Goal: Task Accomplishment & Management: Manage account settings

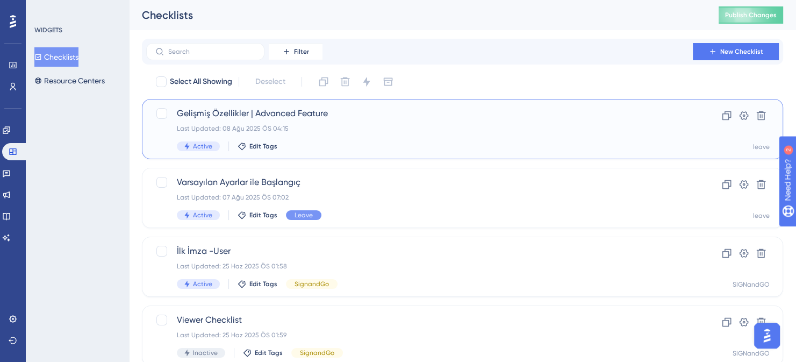
click at [410, 114] on span "Gelişmiş Özellikler | Advanced Feature" at bounding box center [419, 113] width 485 height 13
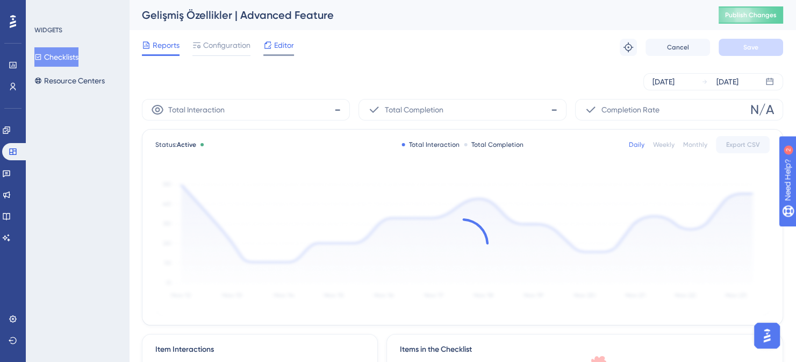
click at [286, 42] on span "Editor" at bounding box center [284, 45] width 20 height 13
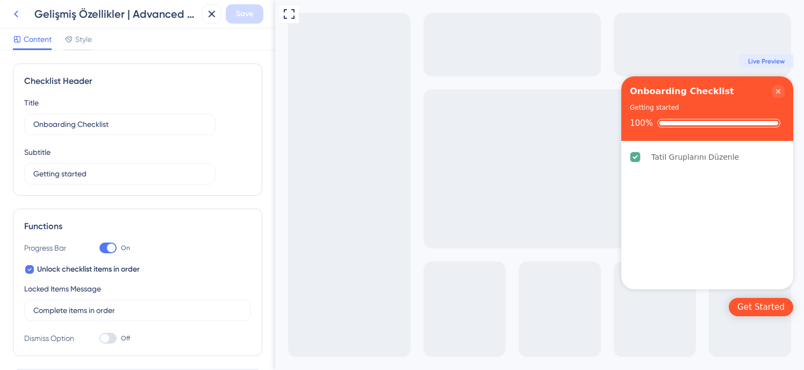
click at [16, 13] on icon at bounding box center [16, 14] width 13 height 13
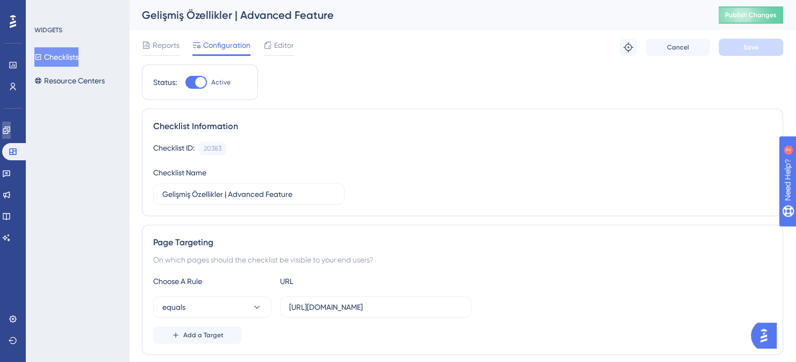
click at [10, 128] on icon at bounding box center [6, 130] width 9 height 9
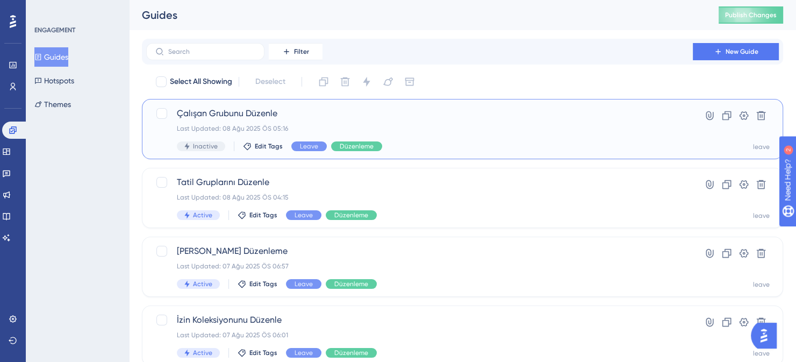
click at [544, 131] on div "Last Updated: 08 Ağu 2025 ÖS 05:16" at bounding box center [419, 128] width 485 height 9
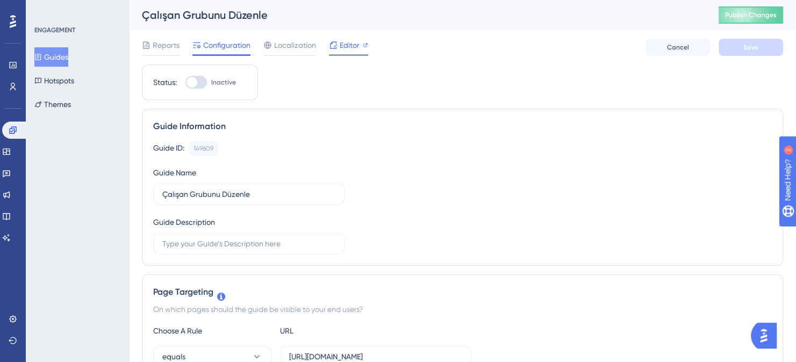
click at [343, 45] on span "Editor" at bounding box center [349, 45] width 20 height 13
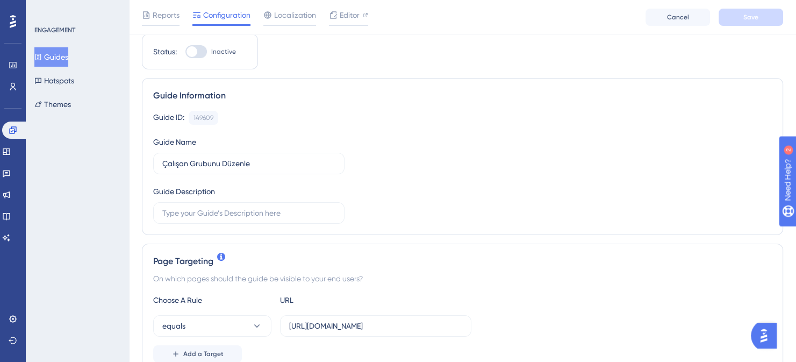
scroll to position [54, 0]
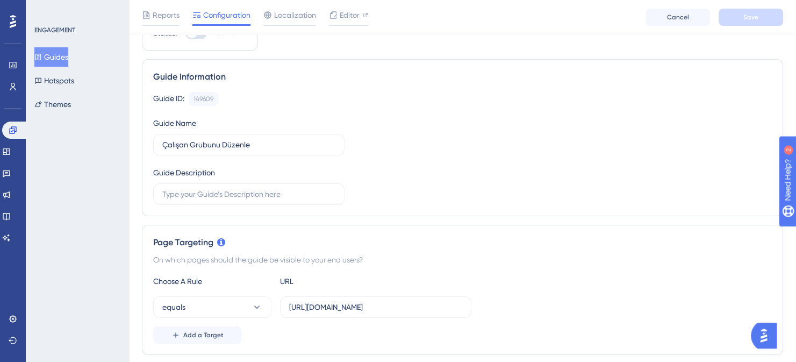
click at [63, 60] on button "Guides" at bounding box center [51, 56] width 34 height 19
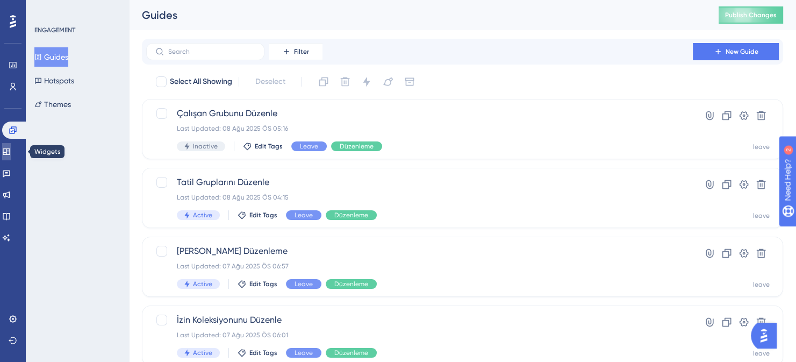
click at [11, 152] on icon at bounding box center [6, 151] width 9 height 9
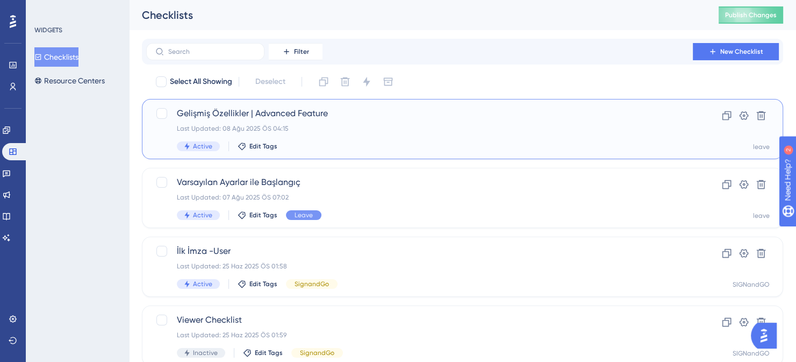
click at [415, 134] on div "Gelişmiş Özellikler | Advanced Feature Last Updated: 08 Ağu 2025 ÖS 04:15 Activ…" at bounding box center [419, 129] width 485 height 44
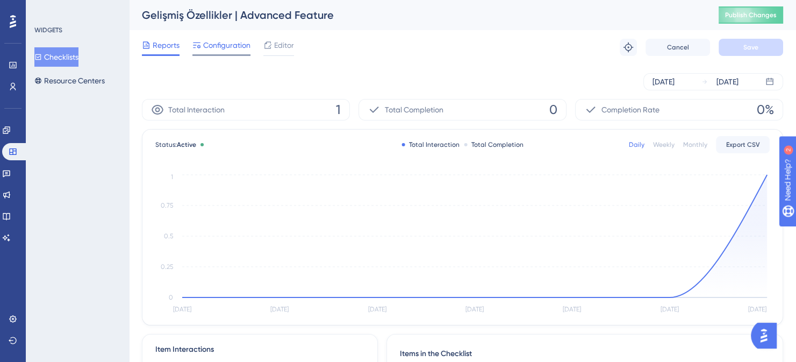
click at [228, 47] on span "Configuration" at bounding box center [226, 45] width 47 height 13
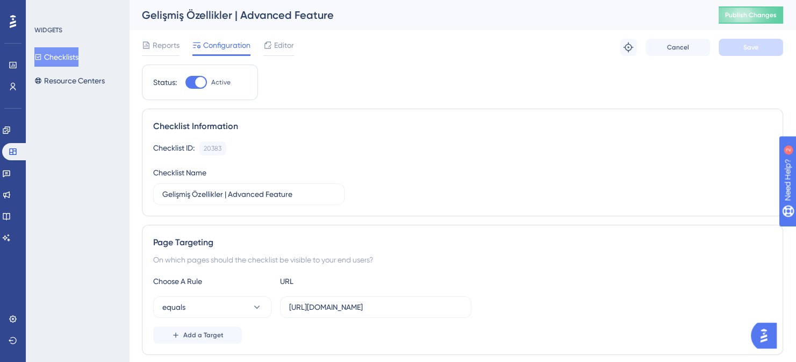
click at [202, 82] on div at bounding box center [200, 82] width 11 height 11
click at [185, 82] on input "Active" at bounding box center [185, 82] width 1 height 1
checkbox input "false"
click at [763, 52] on button "Save" at bounding box center [750, 47] width 64 height 17
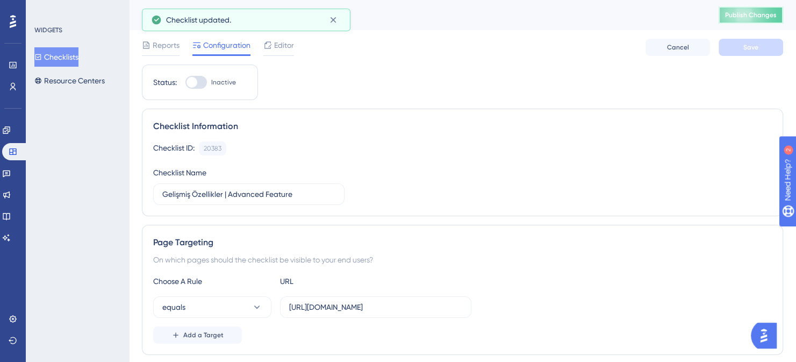
click at [755, 17] on span "Publish Changes" at bounding box center [751, 15] width 52 height 9
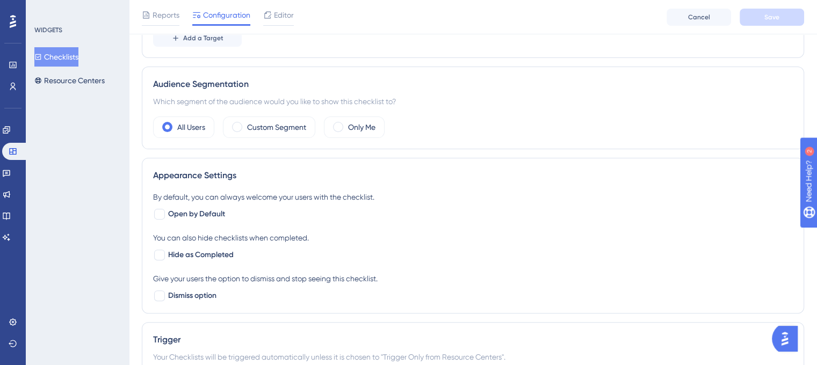
scroll to position [322, 0]
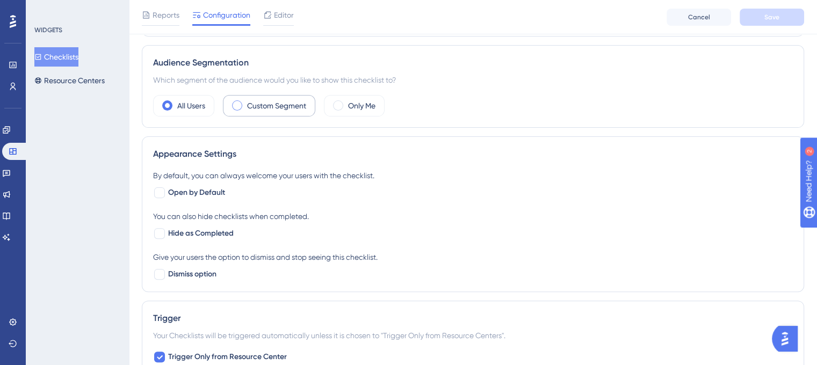
click at [254, 105] on label "Custom Segment" at bounding box center [276, 105] width 59 height 13
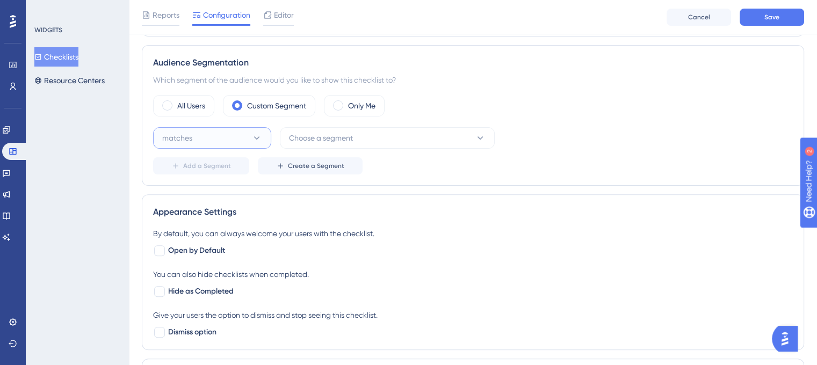
click at [225, 139] on button "matches" at bounding box center [212, 137] width 118 height 21
click at [236, 140] on button "matches" at bounding box center [212, 137] width 118 height 21
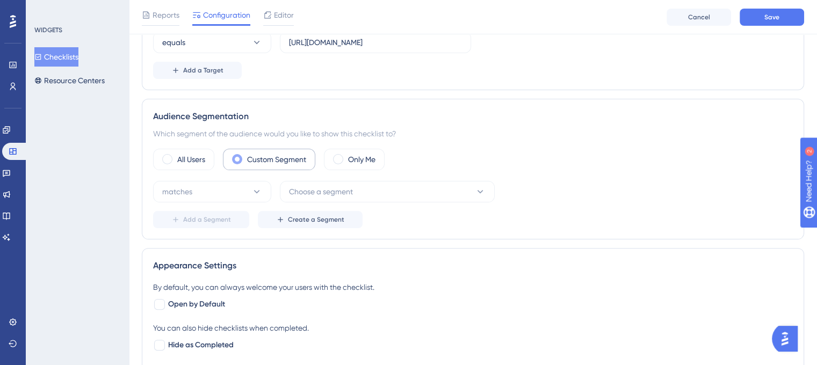
scroll to position [269, 0]
click at [255, 186] on icon at bounding box center [256, 191] width 11 height 11
click at [236, 223] on div "matches matches" at bounding box center [212, 224] width 87 height 21
click at [365, 194] on button "Choose a segment" at bounding box center [387, 191] width 215 height 21
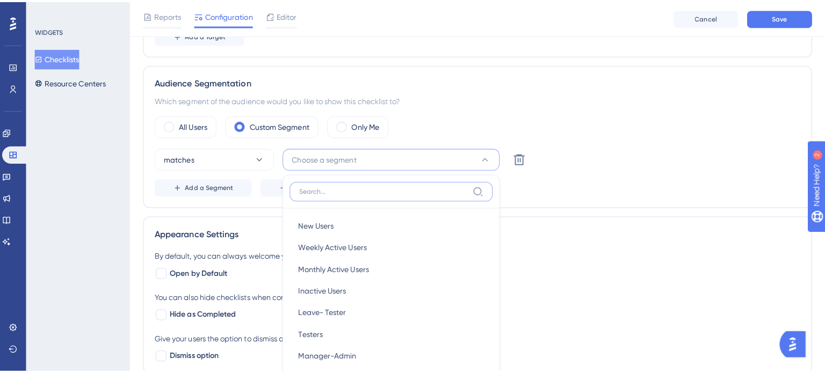
scroll to position [300, 0]
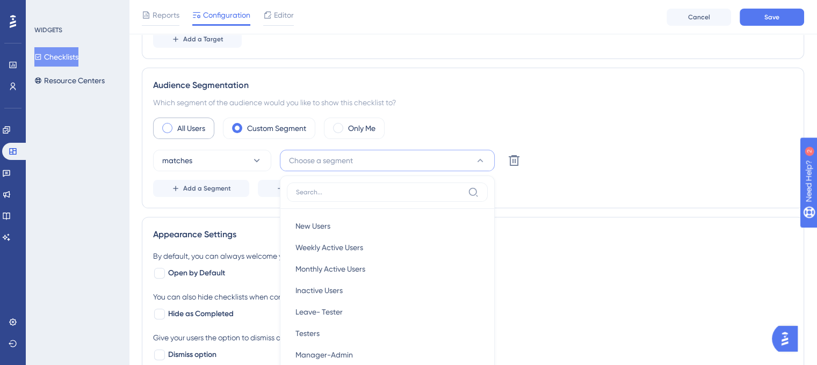
click at [192, 128] on label "All Users" at bounding box center [191, 128] width 28 height 13
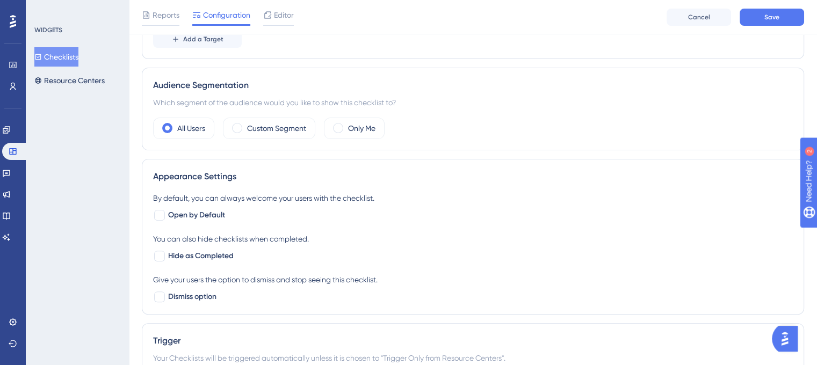
click at [68, 124] on div "WIDGETS Checklists Resource Centers" at bounding box center [77, 182] width 103 height 365
click at [13, 85] on icon at bounding box center [13, 86] width 9 height 9
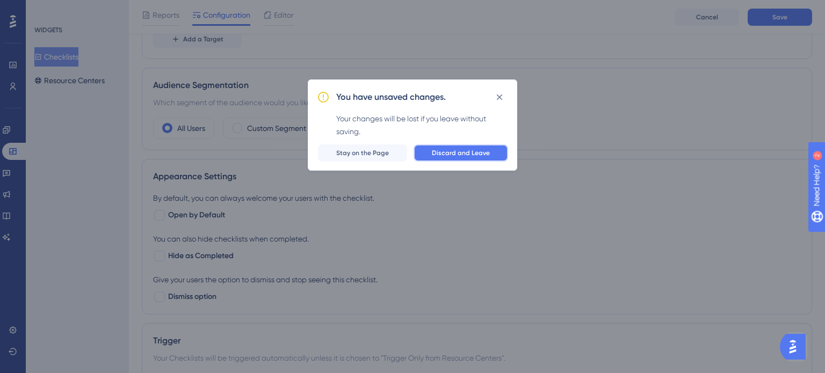
click at [476, 149] on span "Discard and Leave" at bounding box center [461, 153] width 58 height 9
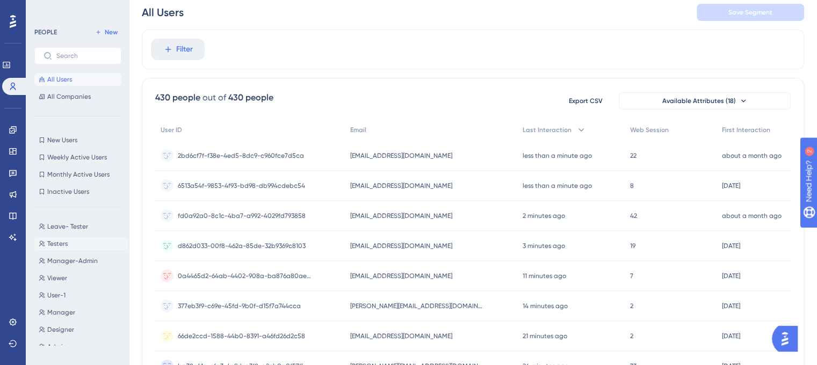
scroll to position [54, 0]
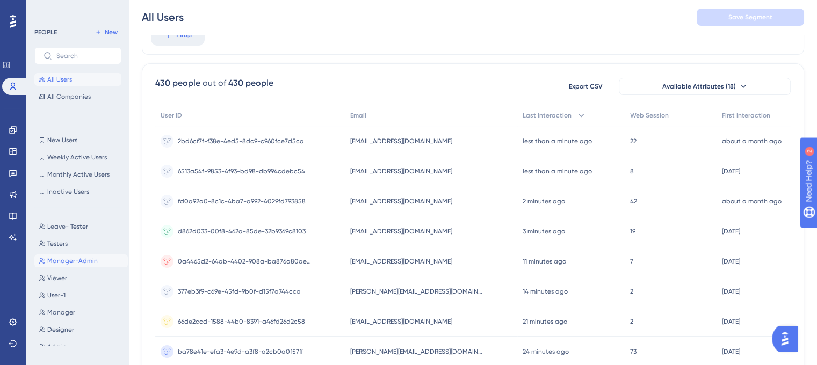
click at [77, 263] on span "Manager-Admin" at bounding box center [72, 261] width 50 height 9
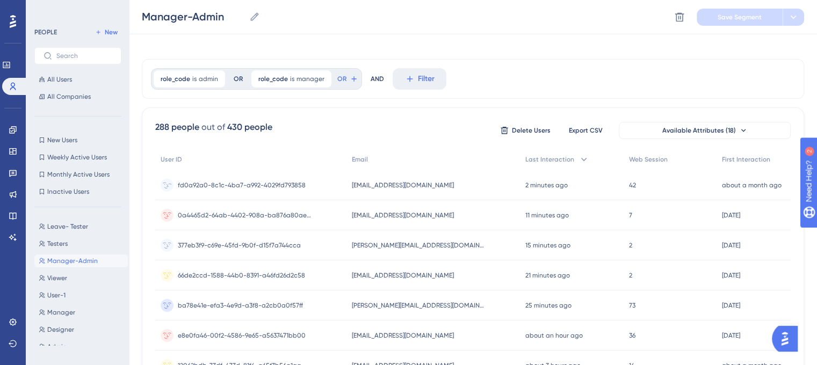
scroll to position [0, 0]
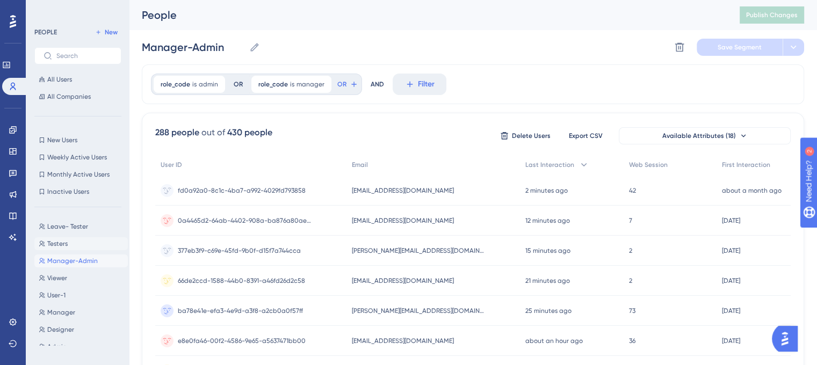
click at [60, 242] on span "Testers" at bounding box center [57, 244] width 20 height 9
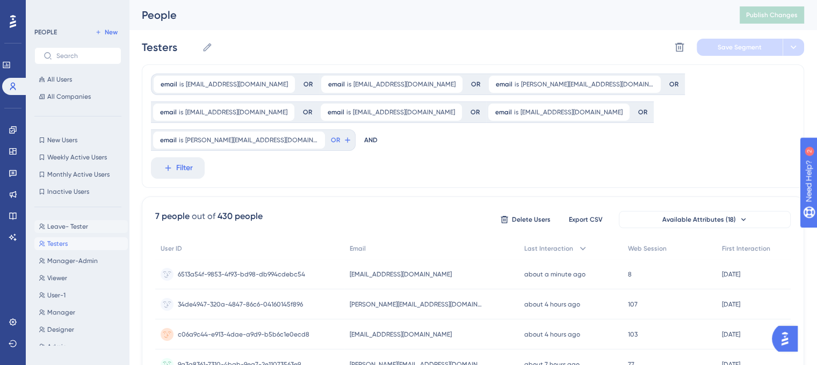
click at [87, 230] on span "Leave- Tester" at bounding box center [67, 226] width 41 height 9
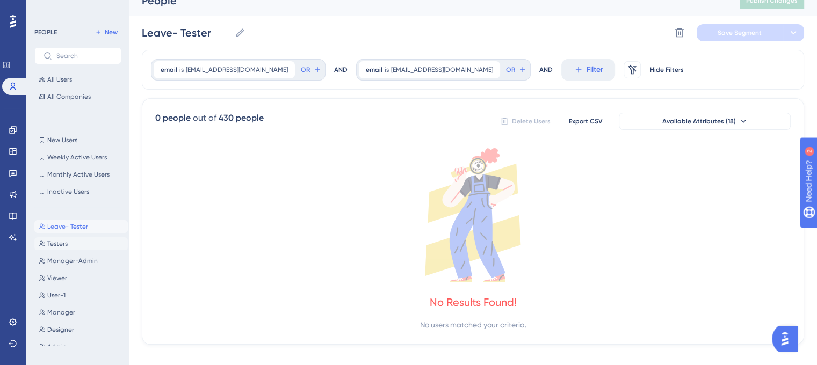
scroll to position [28, 0]
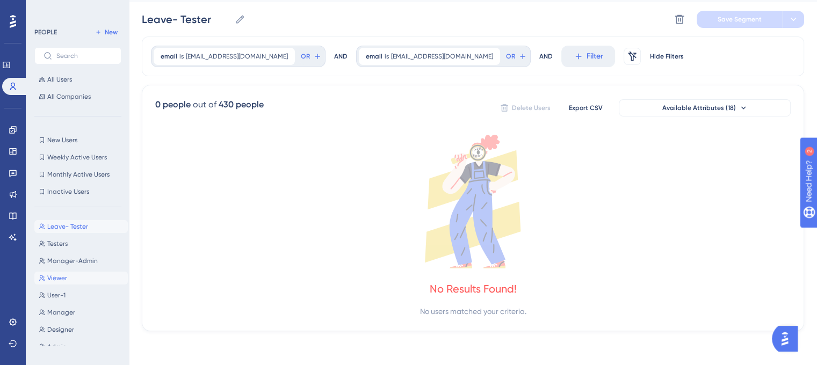
click at [73, 279] on button "Viewer Viewer" at bounding box center [80, 278] width 93 height 13
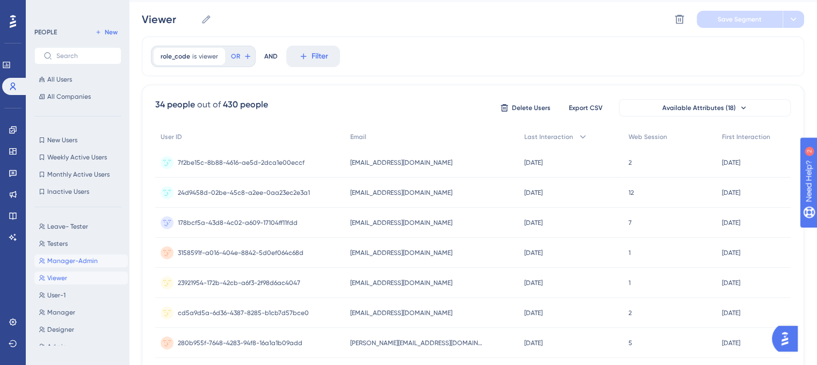
click at [75, 262] on span "Manager-Admin" at bounding box center [72, 261] width 50 height 9
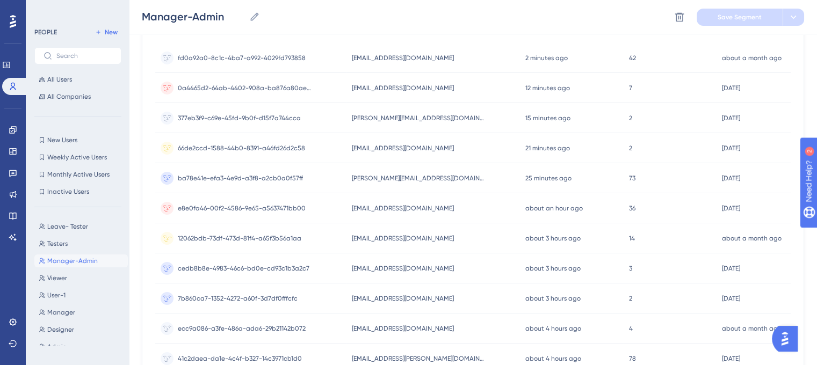
scroll to position [0, 0]
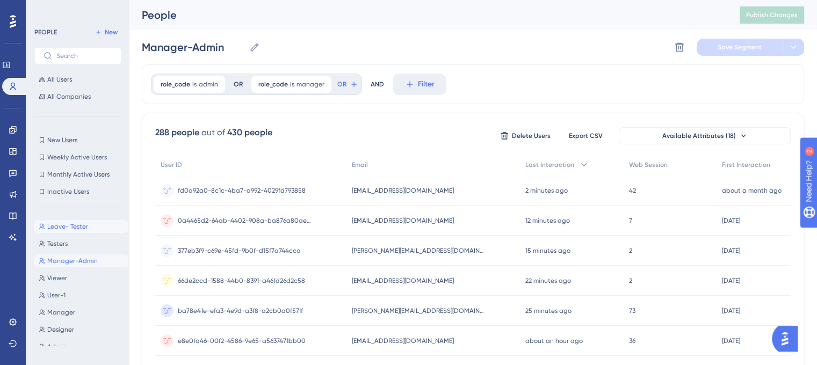
click at [70, 227] on span "Leave- Tester" at bounding box center [67, 226] width 41 height 9
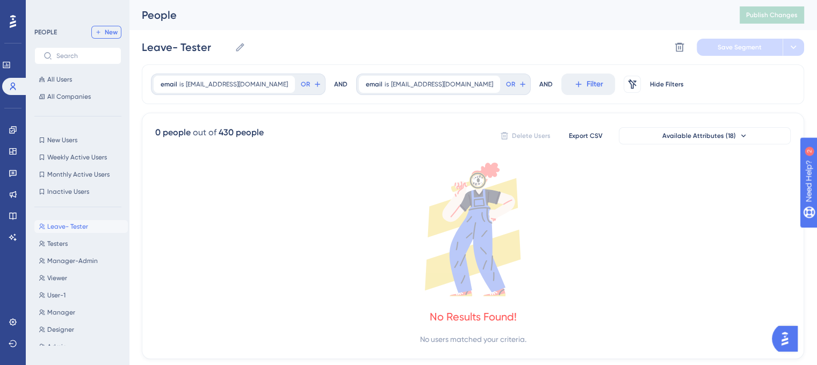
click at [107, 33] on span "New" at bounding box center [111, 32] width 13 height 9
type input "New Segment"
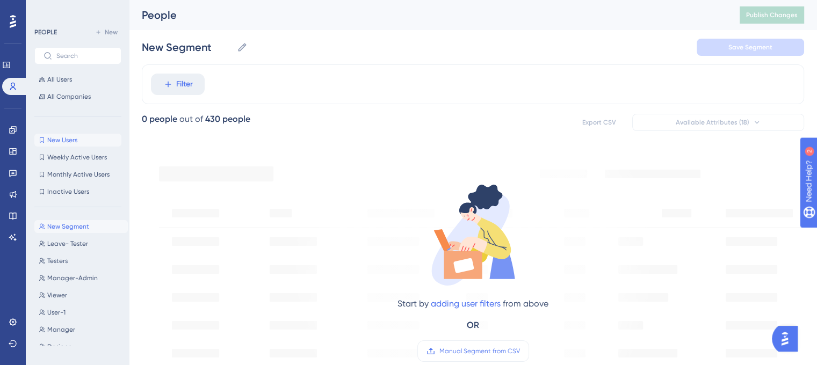
click at [62, 136] on span "New Users" at bounding box center [62, 140] width 30 height 9
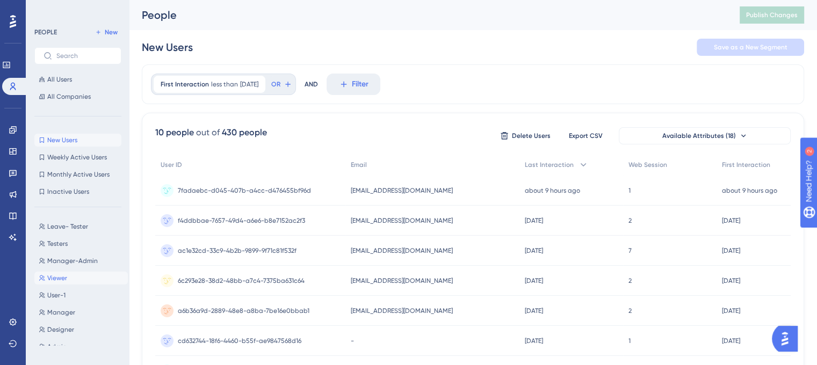
click at [73, 280] on button "Viewer Viewer" at bounding box center [80, 278] width 93 height 13
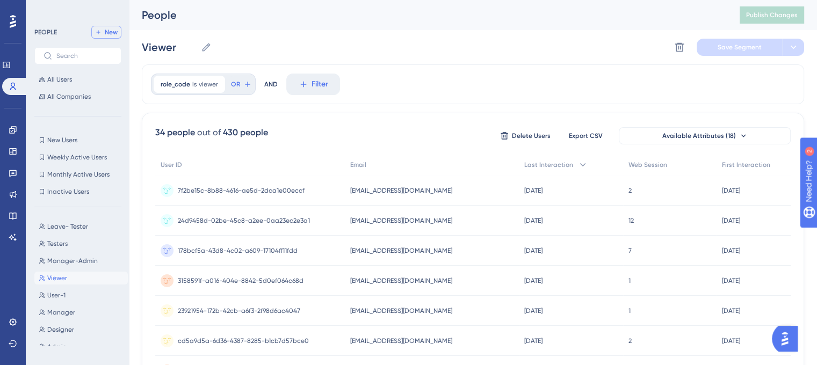
click at [111, 38] on button "New" at bounding box center [106, 32] width 30 height 13
type input "New Segment"
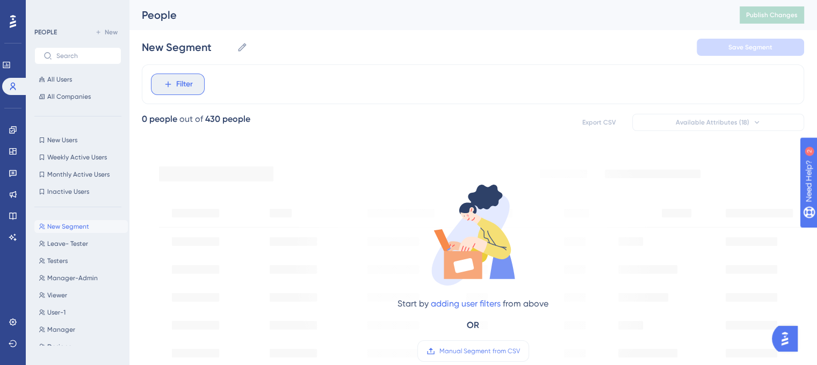
click at [185, 88] on span "Filter" at bounding box center [184, 84] width 17 height 13
type input "role"
click at [245, 163] on button "role_code role_code" at bounding box center [237, 164] width 158 height 21
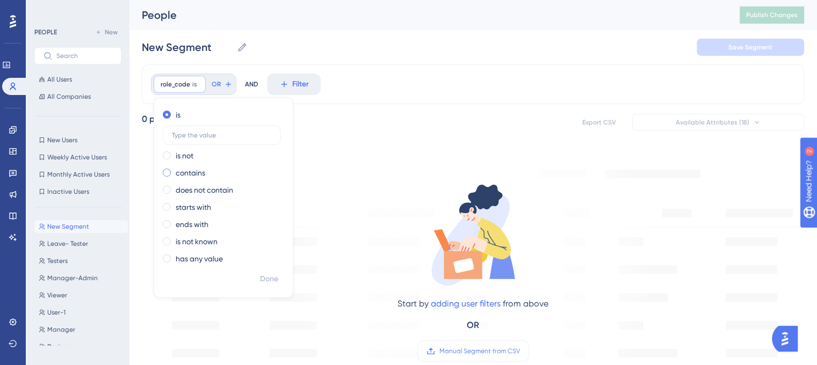
click at [192, 173] on label "contains" at bounding box center [191, 173] width 30 height 13
click at [228, 170] on input "text" at bounding box center [222, 170] width 100 height 8
type input "l"
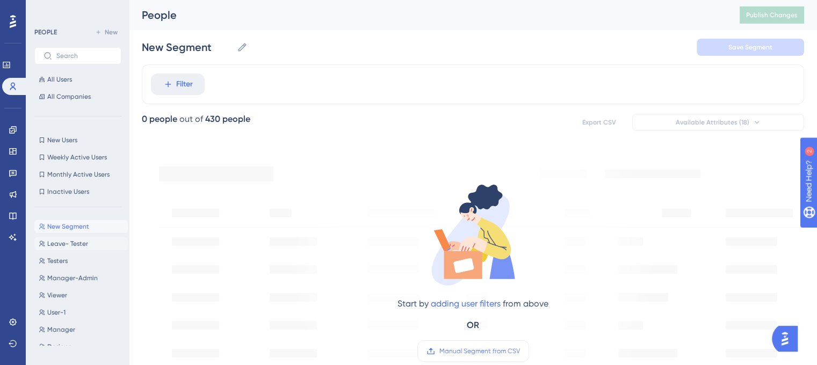
click at [73, 247] on span "Leave- Tester" at bounding box center [67, 244] width 41 height 9
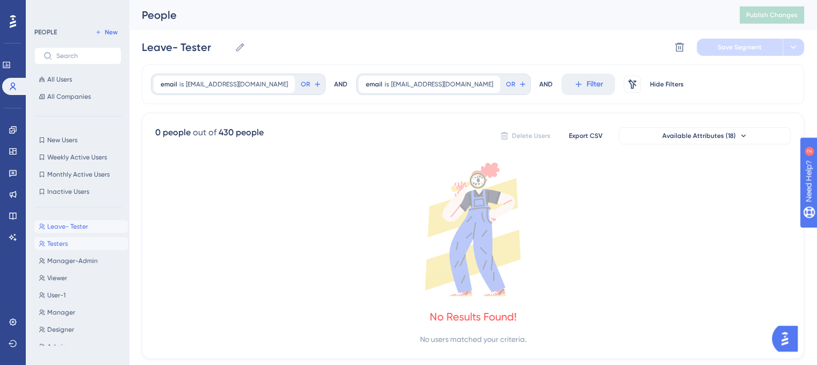
click at [70, 247] on button "Testers Testers" at bounding box center [80, 243] width 93 height 13
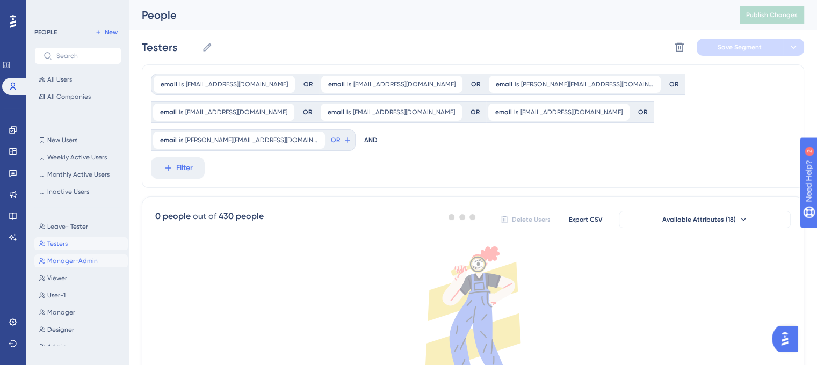
click at [69, 258] on span "Manager-Admin" at bounding box center [72, 261] width 50 height 9
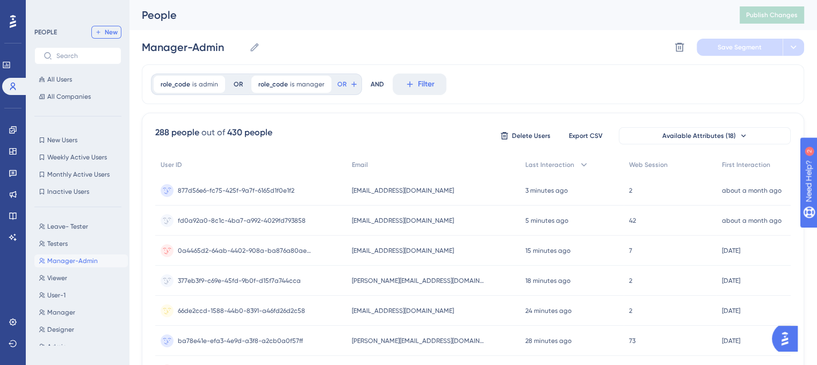
click at [112, 32] on span "New" at bounding box center [111, 32] width 13 height 9
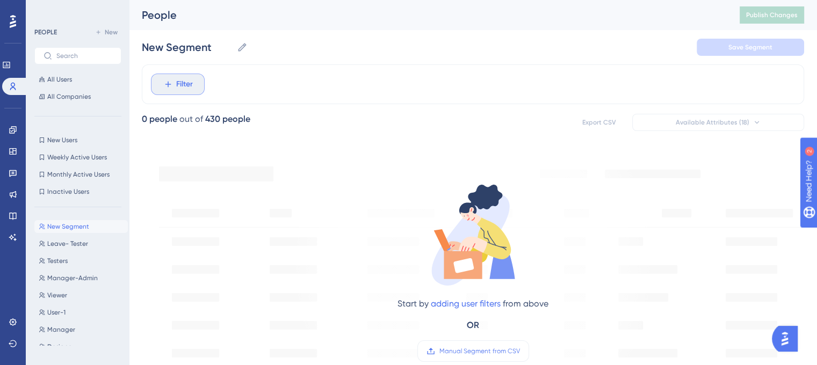
click at [174, 82] on button "Filter" at bounding box center [178, 84] width 54 height 21
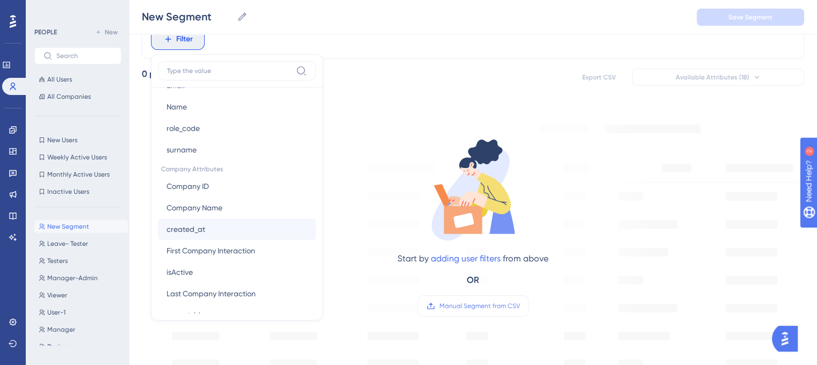
scroll to position [684, 0]
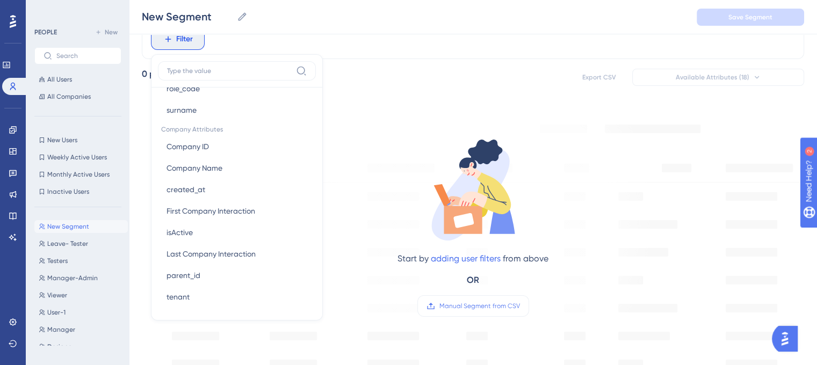
click at [350, 116] on div "Start by adding user filters from above OR Manual Segment from CSV" at bounding box center [473, 217] width 364 height 221
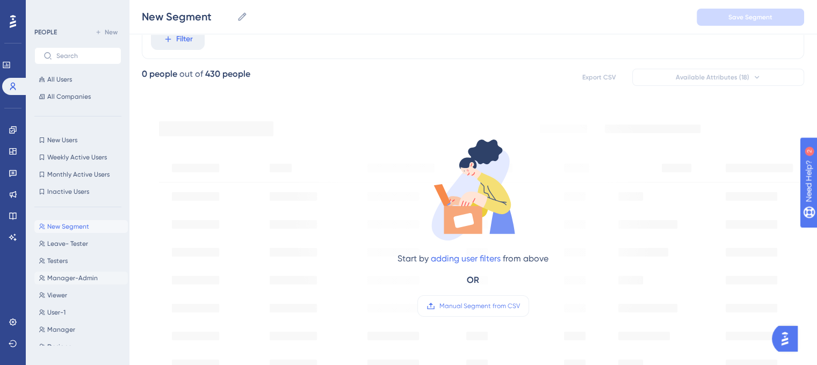
click at [79, 280] on span "Manager-Admin" at bounding box center [72, 278] width 50 height 9
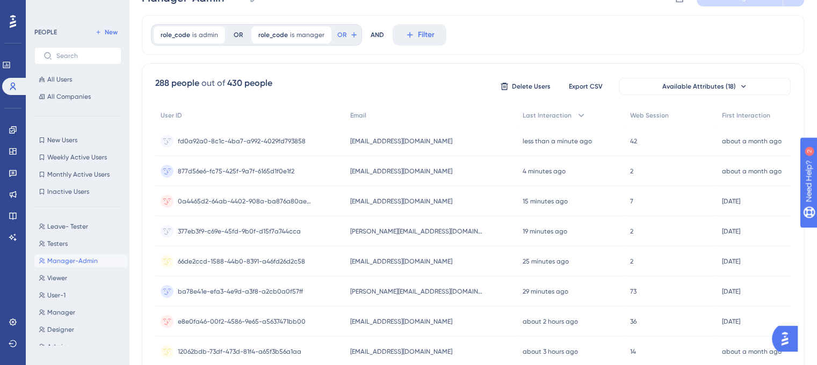
scroll to position [0, 0]
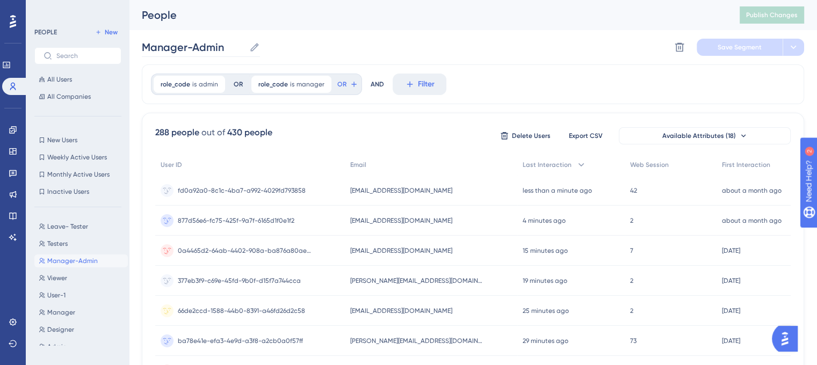
click at [255, 48] on icon at bounding box center [254, 47] width 8 height 8
click at [245, 48] on input "Manager-Admin" at bounding box center [193, 47] width 103 height 15
click at [142, 46] on input "Manager-Admin" at bounding box center [193, 47] width 103 height 15
type input "SignandGo Manager-Admin"
click at [726, 45] on span "Save Segment" at bounding box center [740, 47] width 44 height 9
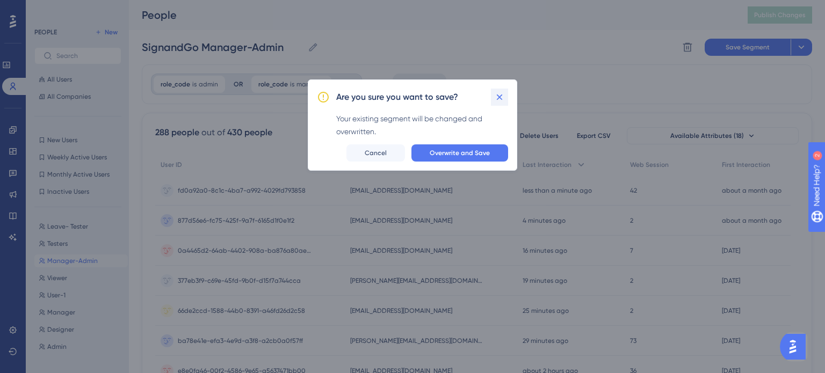
click at [498, 94] on icon at bounding box center [499, 97] width 11 height 11
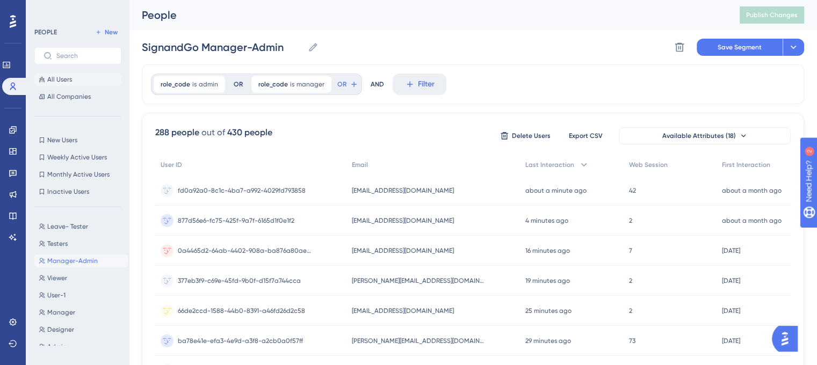
click at [67, 83] on span "All Users" at bounding box center [59, 79] width 25 height 9
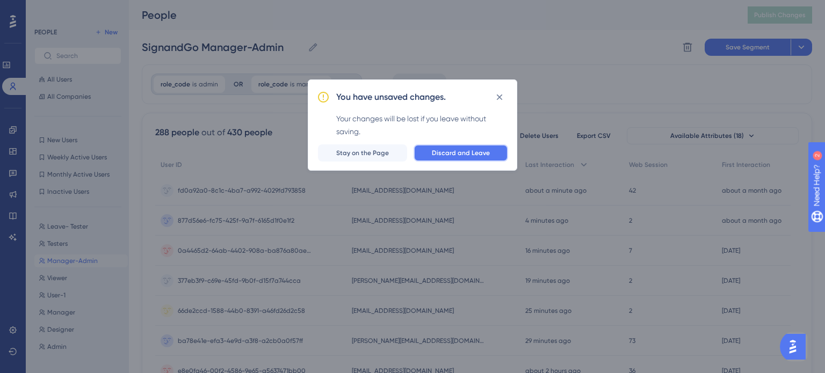
click at [475, 153] on span "Discard and Leave" at bounding box center [461, 153] width 58 height 9
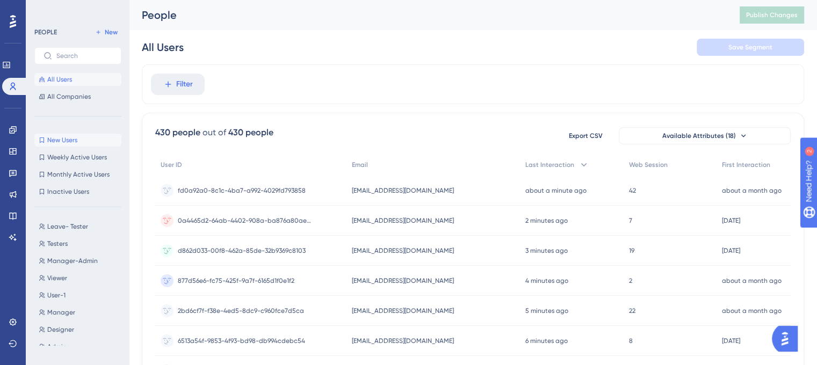
click at [76, 139] on span "New Users" at bounding box center [62, 140] width 30 height 9
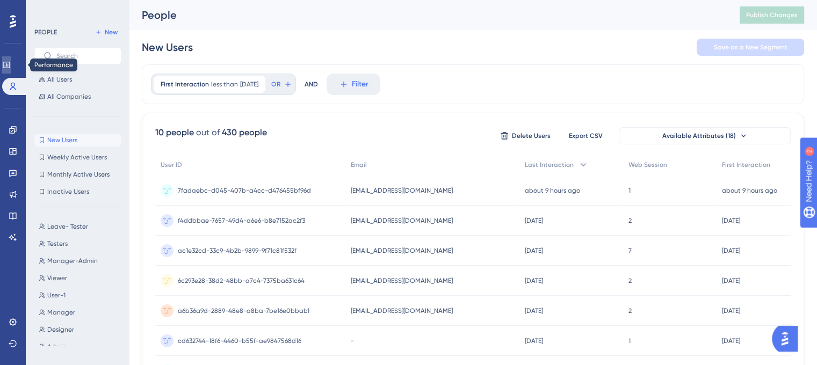
click at [11, 68] on link at bounding box center [6, 64] width 9 height 17
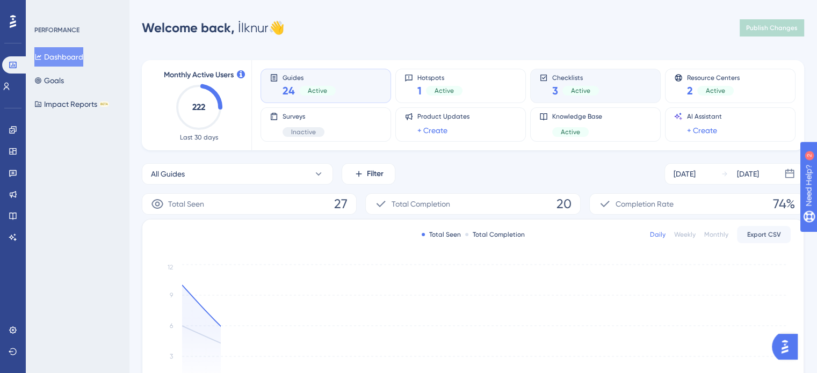
click at [627, 81] on div "Checklists 3 Active" at bounding box center [595, 86] width 112 height 25
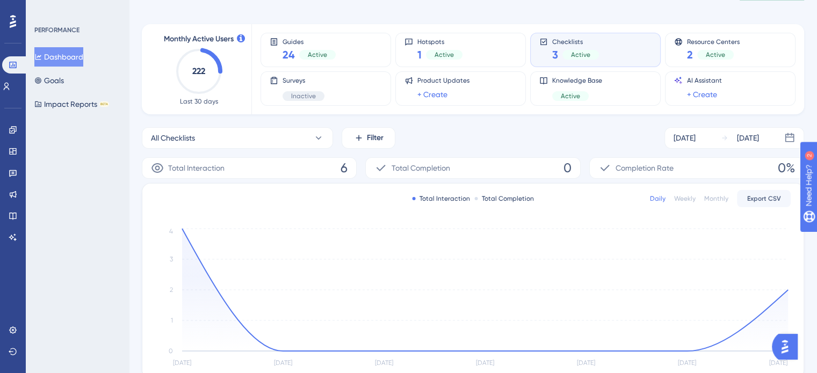
scroll to position [107, 0]
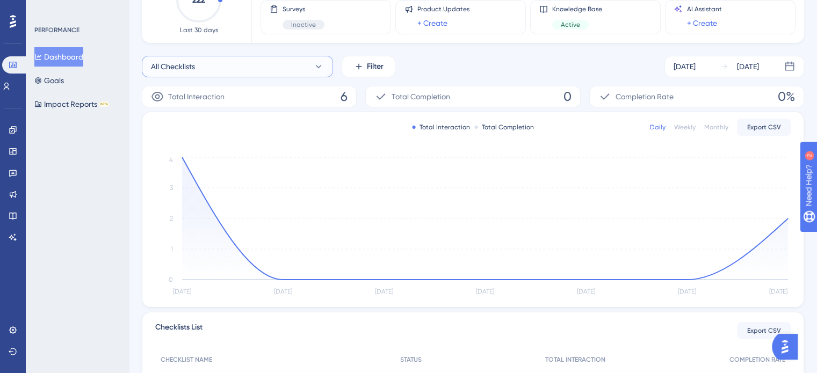
click at [281, 65] on button "All Checklists" at bounding box center [237, 66] width 191 height 21
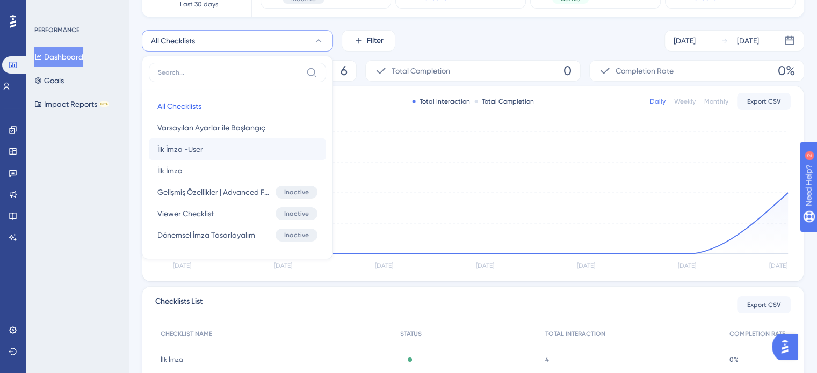
scroll to position [157, 0]
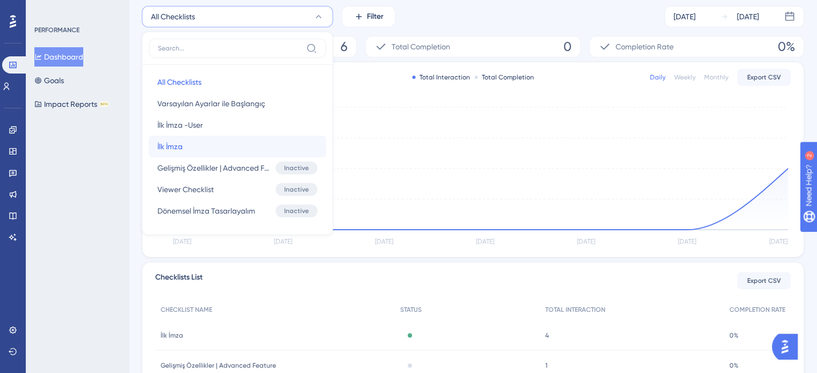
click at [219, 143] on button "İlk İmza İlk İmza" at bounding box center [237, 146] width 177 height 21
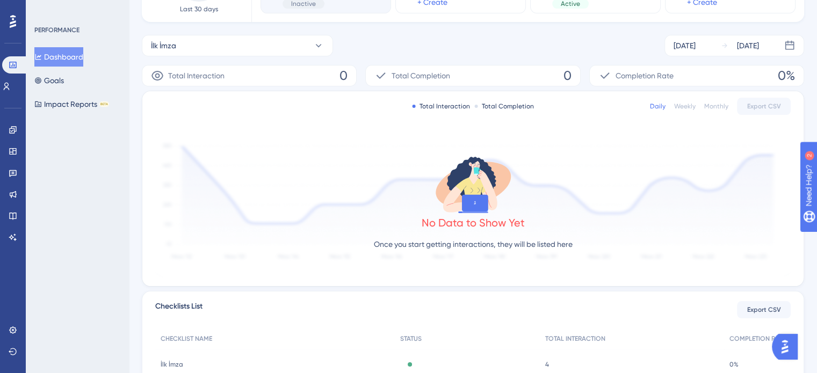
scroll to position [0, 0]
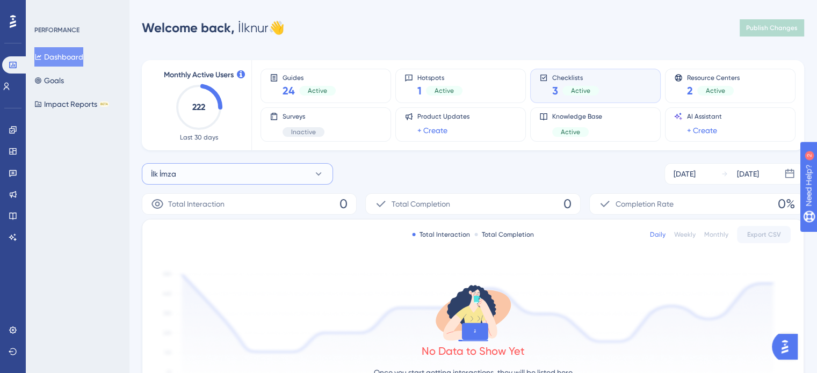
click at [232, 179] on button "İlk İmza" at bounding box center [237, 173] width 191 height 21
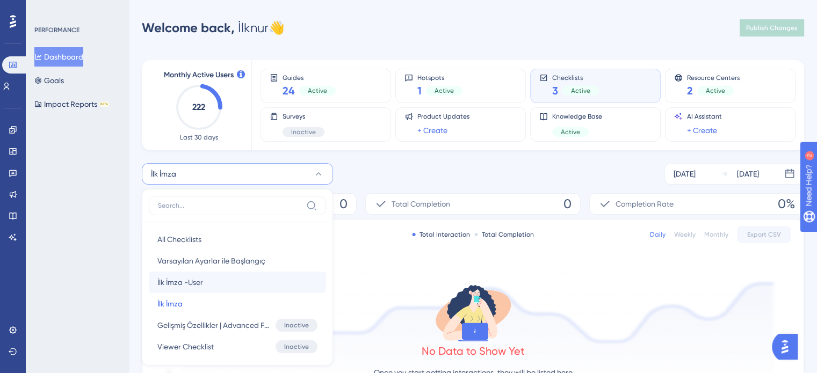
scroll to position [90, 0]
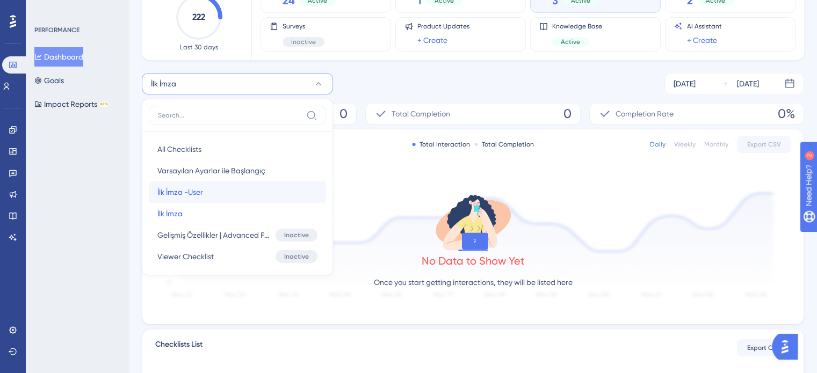
click at [207, 190] on button "İlk İmza -User İlk İmza -User" at bounding box center [237, 192] width 177 height 21
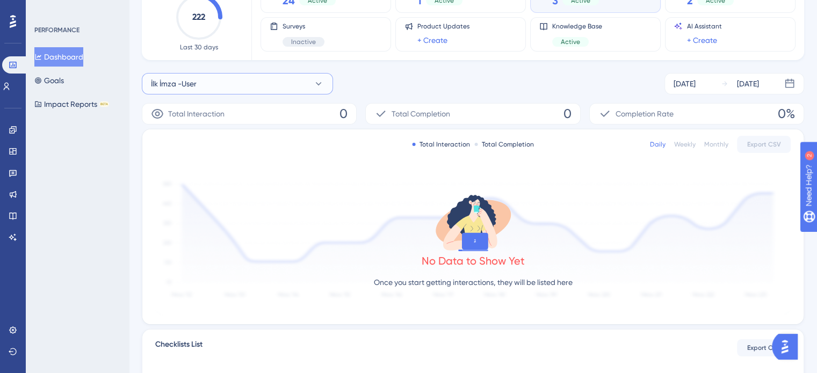
click at [262, 85] on button "İlk İmza -User" at bounding box center [237, 83] width 191 height 21
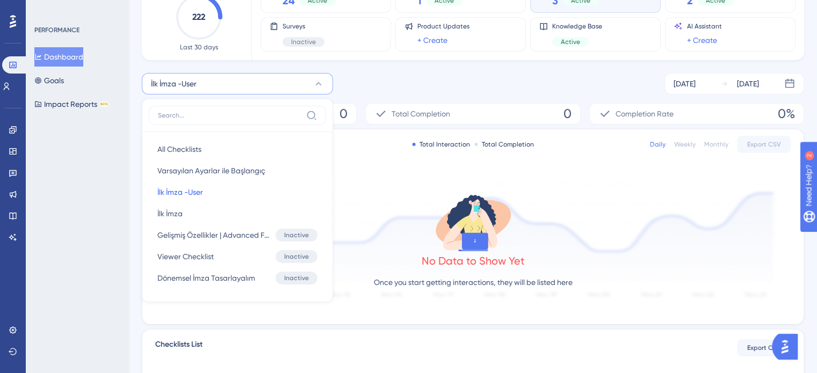
scroll to position [104, 0]
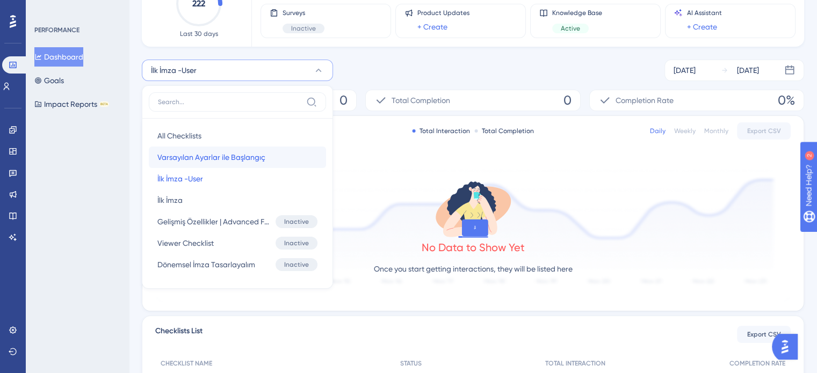
click at [233, 158] on span "Varsayılan Ayarlar ile Başlangıç" at bounding box center [211, 157] width 108 height 13
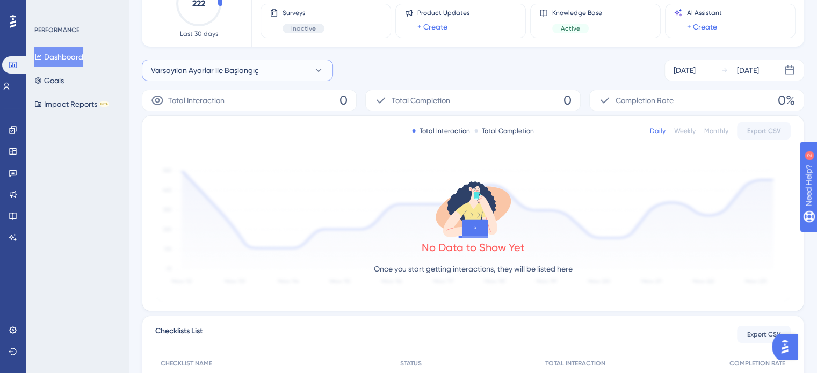
click at [261, 71] on button "Varsayılan Ayarlar ile Başlangıç" at bounding box center [237, 70] width 191 height 21
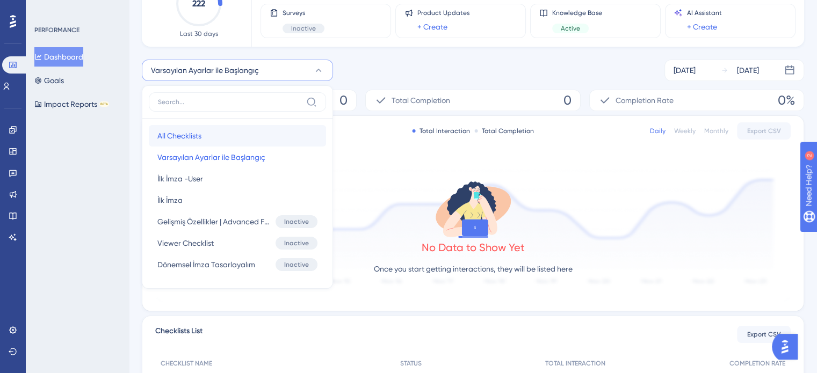
click at [235, 136] on button "All Checklists All Checklists" at bounding box center [237, 135] width 177 height 21
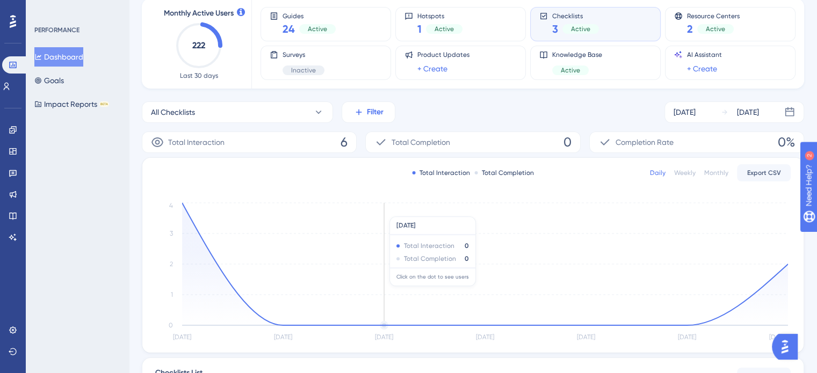
scroll to position [36, 0]
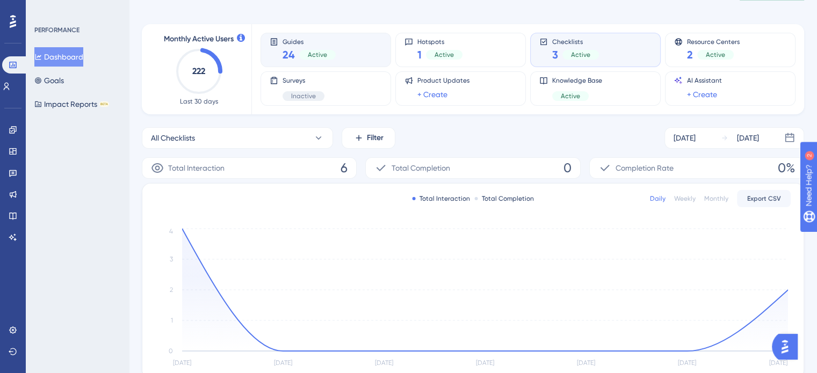
click at [348, 55] on div "Guides 24 Active" at bounding box center [326, 50] width 112 height 25
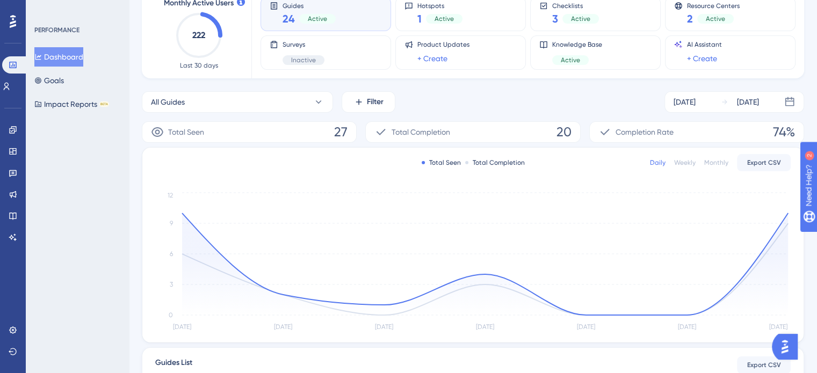
scroll to position [143, 0]
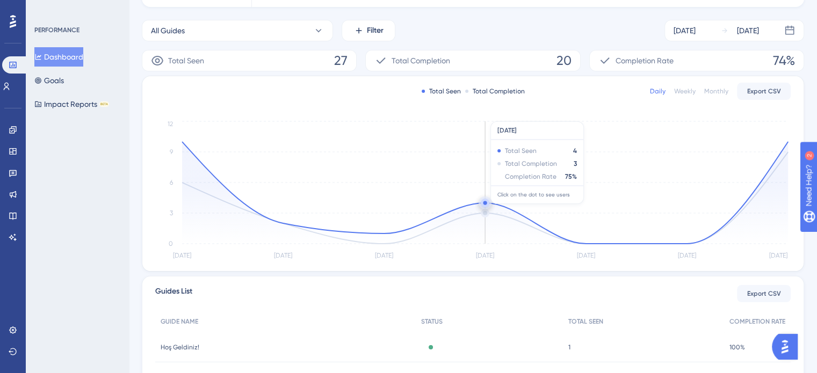
click at [486, 201] on circle at bounding box center [485, 203] width 4 height 4
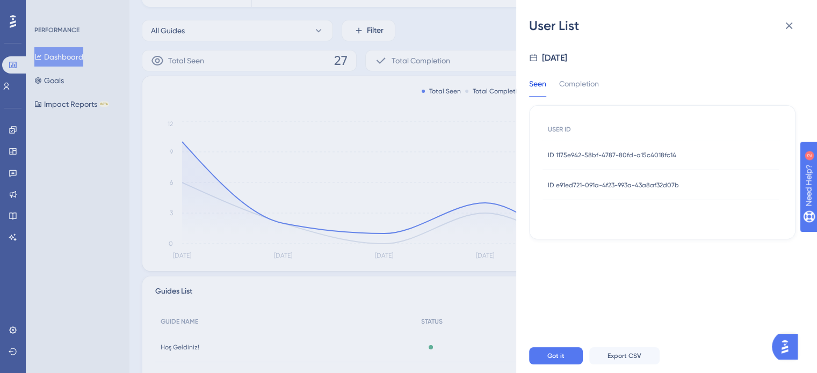
click at [642, 164] on div "ID 1175e942-58bf-4787-80fd-a15c4018fc14 ID 1175e942-58bf-4787-80fd-a15c4018fc14" at bounding box center [612, 155] width 128 height 30
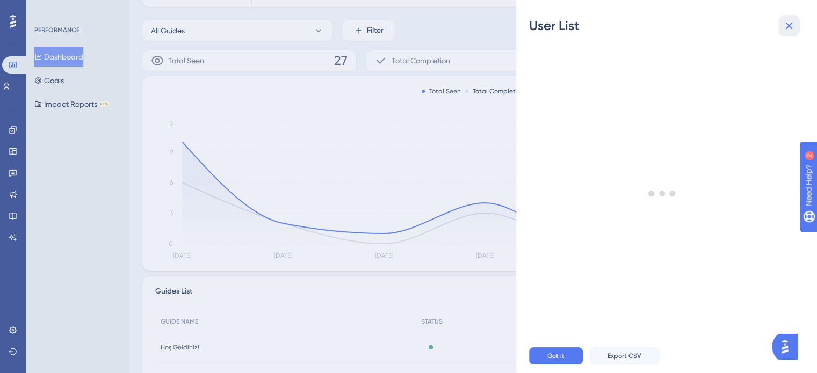
click at [789, 28] on icon at bounding box center [789, 25] width 13 height 13
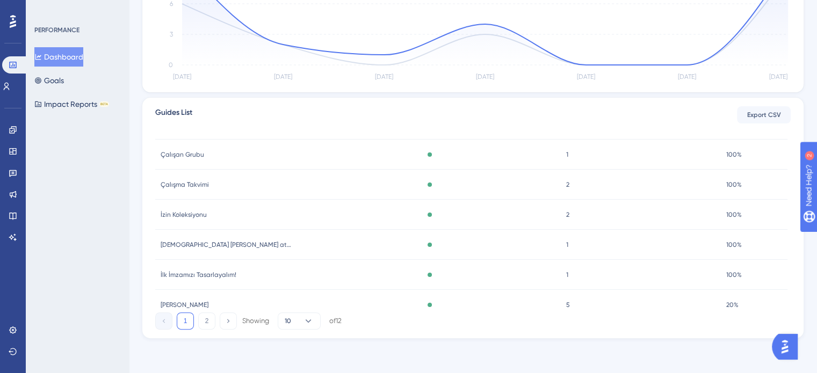
scroll to position [158, 0]
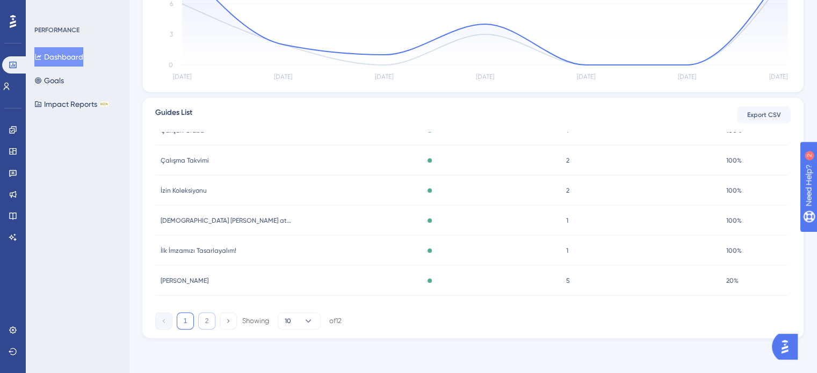
click at [210, 320] on button "2" at bounding box center [206, 321] width 17 height 17
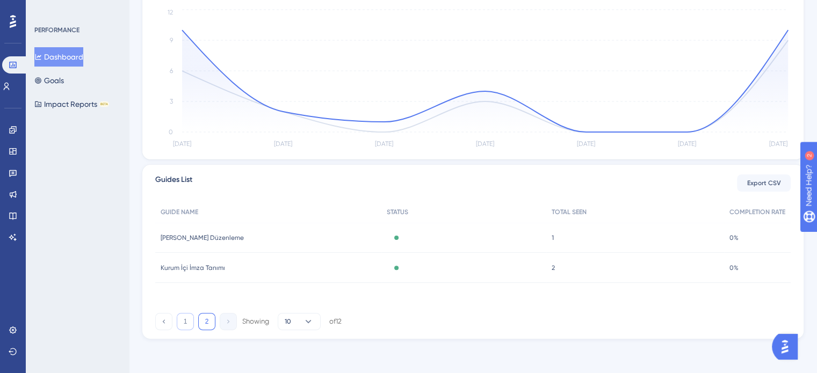
click at [185, 323] on button "1" at bounding box center [185, 321] width 17 height 17
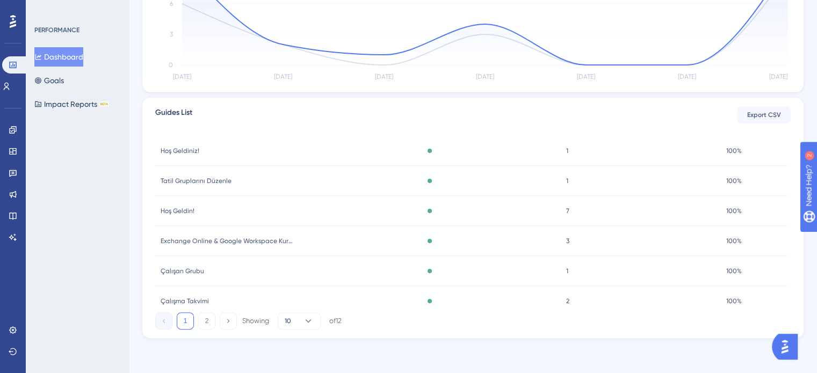
scroll to position [0, 0]
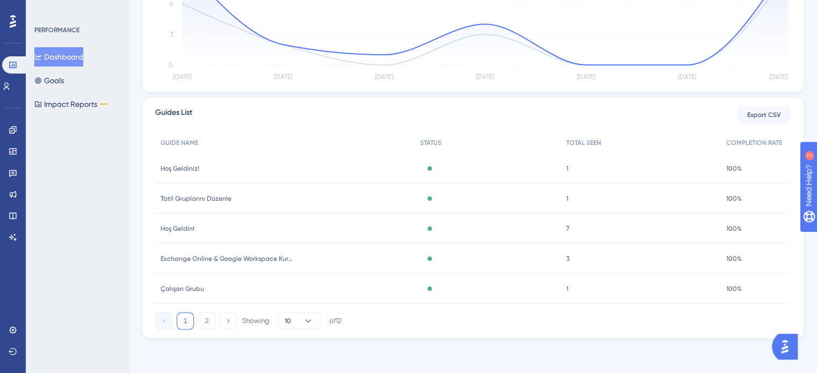
click at [562, 227] on div "7 7" at bounding box center [641, 229] width 160 height 30
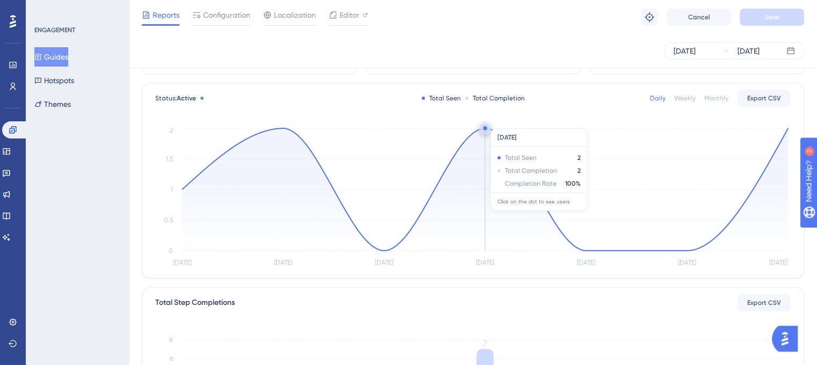
scroll to position [54, 0]
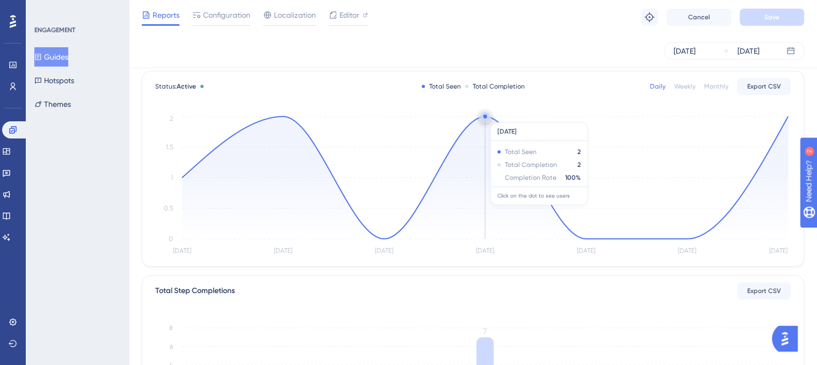
click at [485, 117] on circle at bounding box center [485, 116] width 4 height 4
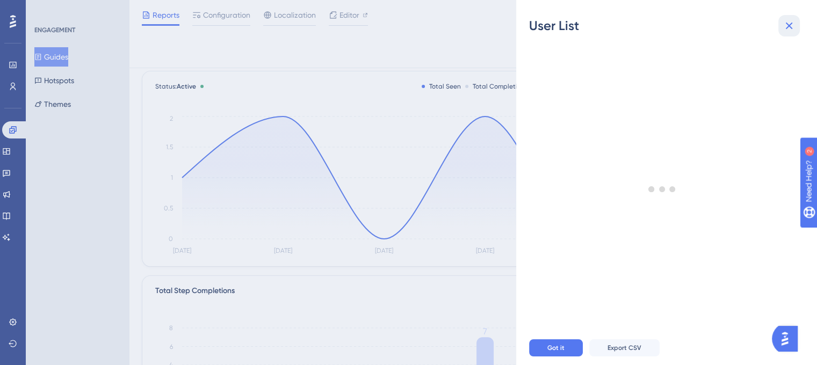
click at [787, 27] on icon at bounding box center [789, 26] width 7 height 7
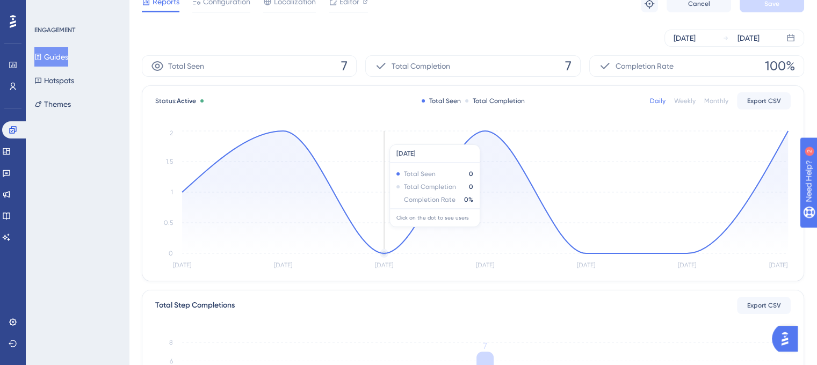
scroll to position [0, 0]
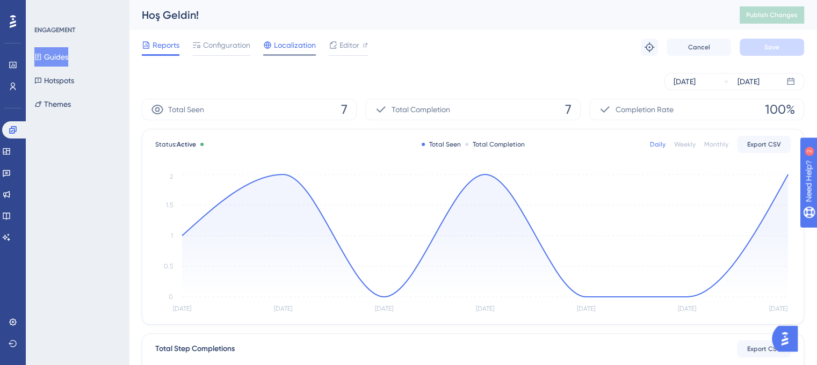
click at [308, 41] on span "Localization" at bounding box center [295, 45] width 42 height 13
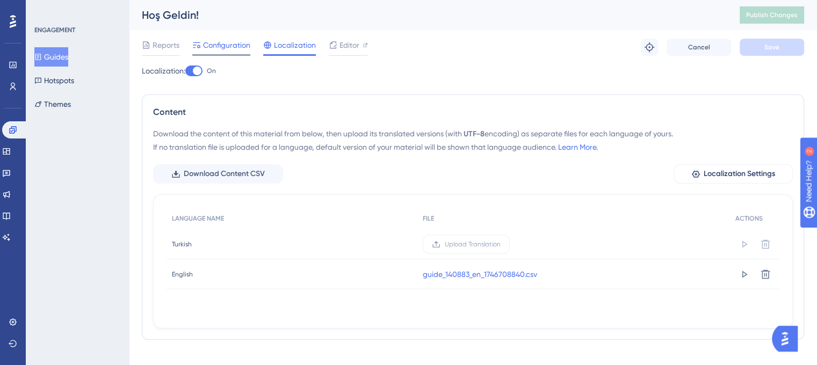
click at [212, 44] on span "Configuration" at bounding box center [226, 45] width 47 height 13
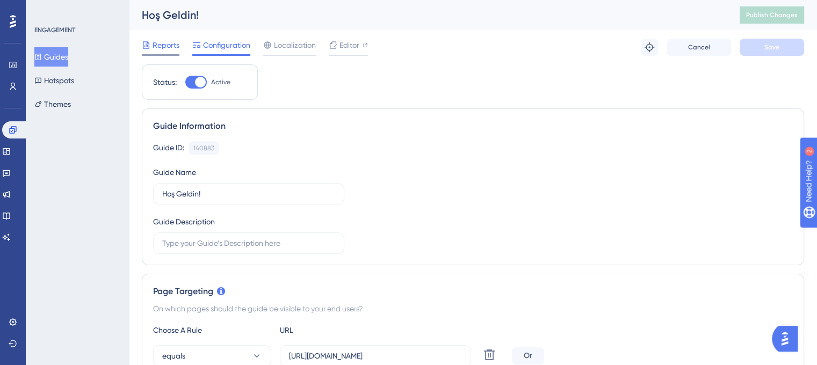
click at [159, 45] on span "Reports" at bounding box center [166, 45] width 27 height 13
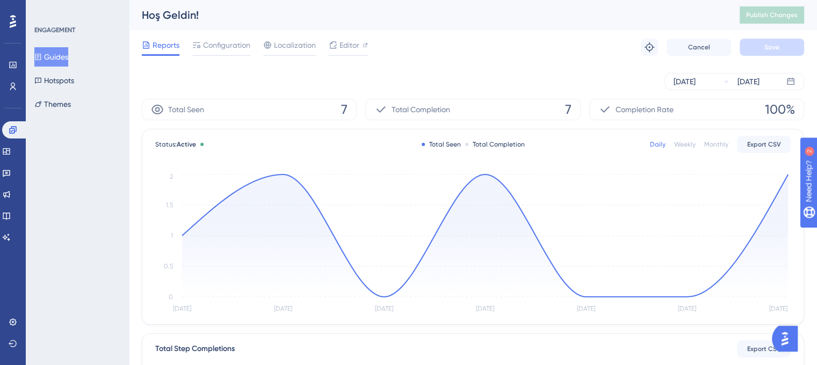
click at [62, 54] on button "Guides" at bounding box center [51, 56] width 34 height 19
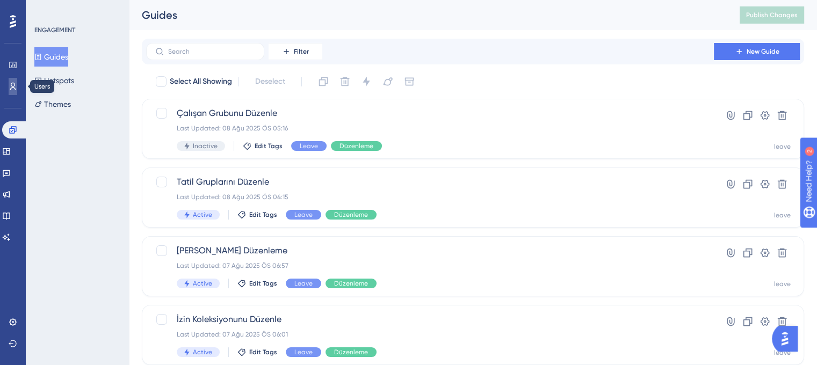
click at [11, 86] on icon at bounding box center [13, 87] width 6 height 8
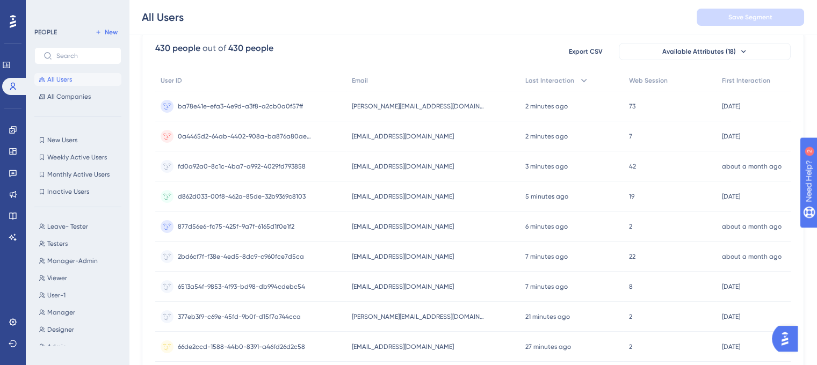
scroll to position [107, 0]
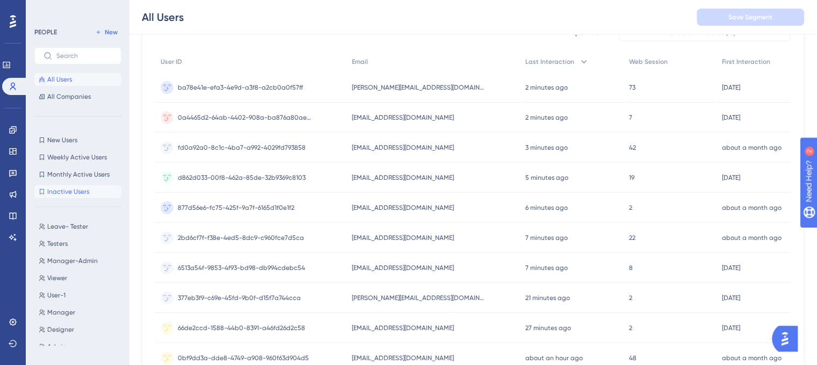
click at [67, 191] on span "Inactive Users" at bounding box center [68, 191] width 42 height 9
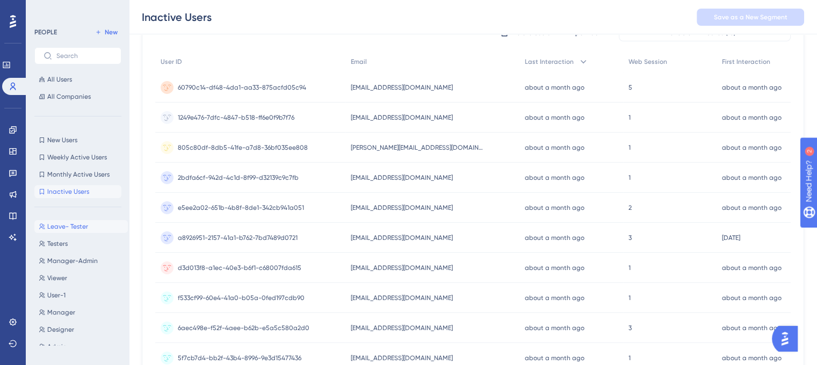
click at [71, 227] on span "Leave- Tester" at bounding box center [67, 226] width 41 height 9
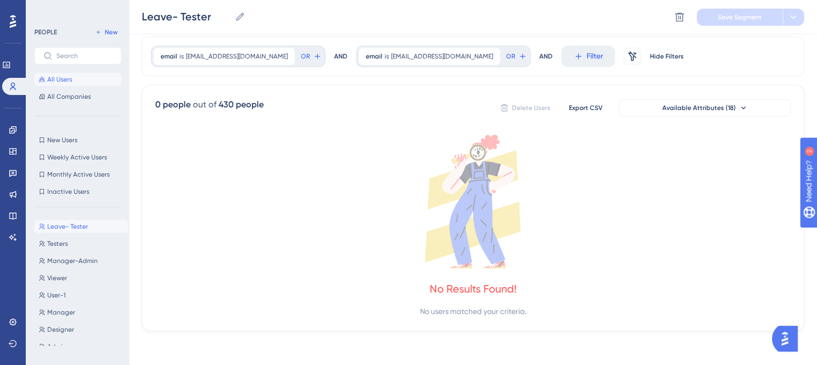
click at [60, 79] on span "All Users" at bounding box center [59, 79] width 25 height 9
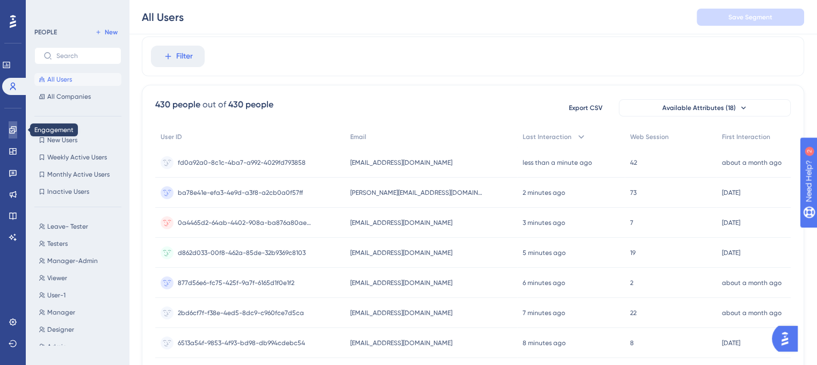
click at [9, 128] on icon at bounding box center [13, 130] width 9 height 9
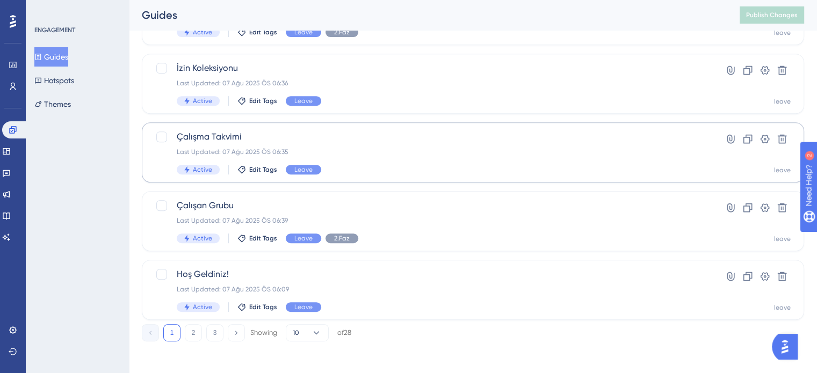
scroll to position [460, 0]
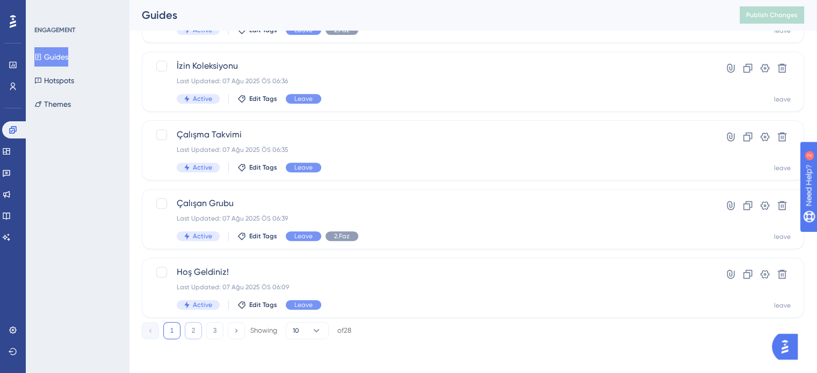
click at [195, 332] on button "2" at bounding box center [193, 330] width 17 height 17
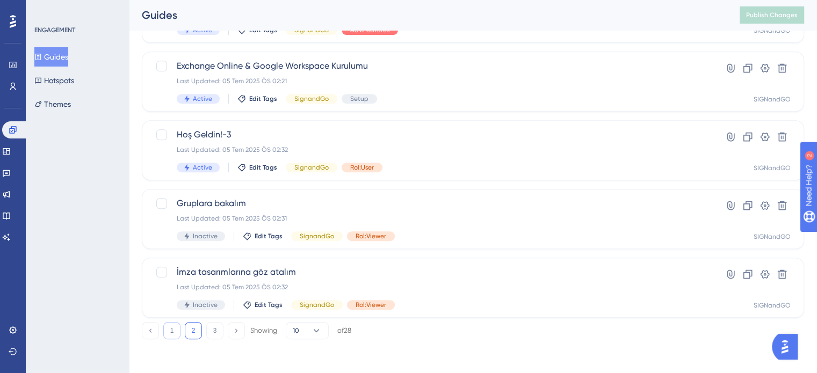
click at [175, 335] on button "1" at bounding box center [171, 330] width 17 height 17
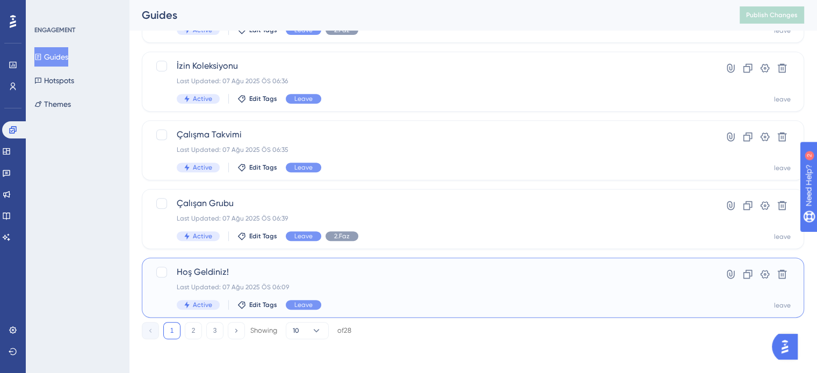
click at [417, 285] on div "Last Updated: 07 Ağu 2025 ÖS 06:09" at bounding box center [430, 287] width 507 height 9
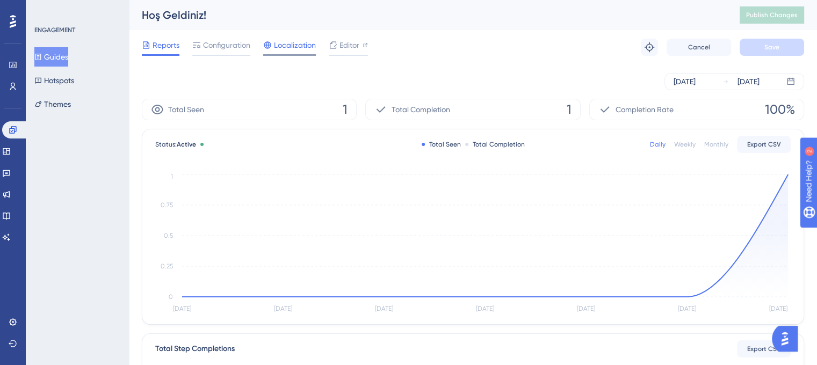
click at [284, 44] on span "Localization" at bounding box center [295, 45] width 42 height 13
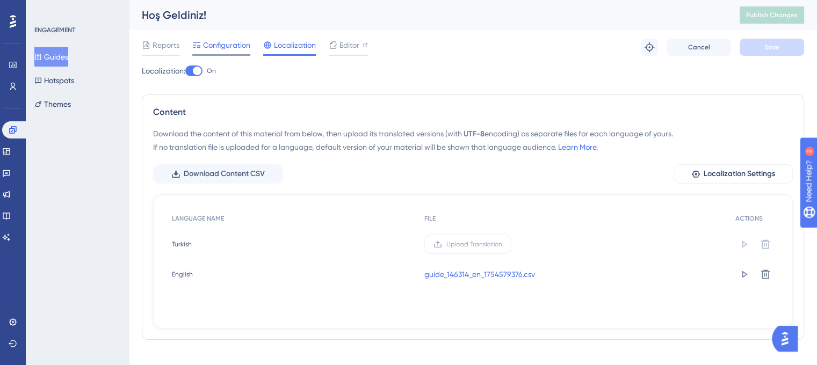
click at [220, 47] on span "Configuration" at bounding box center [226, 45] width 47 height 13
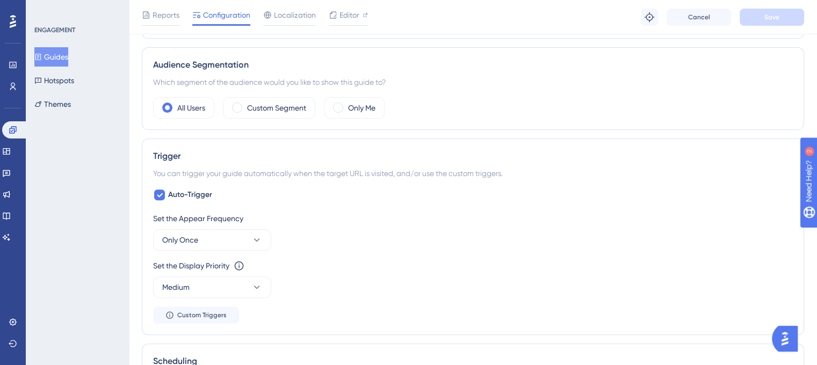
scroll to position [376, 0]
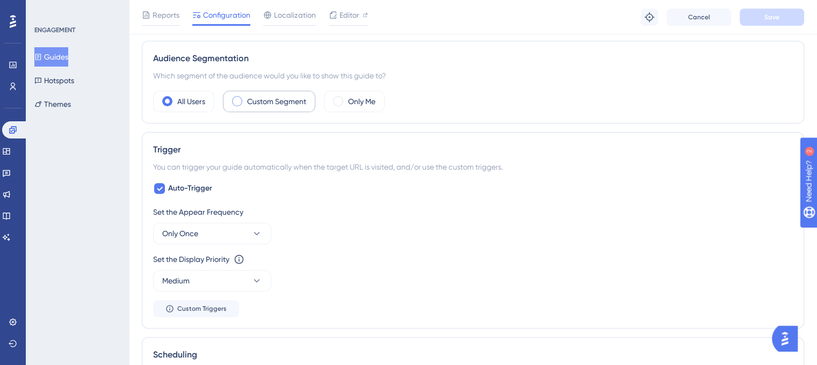
click at [246, 103] on div "Custom Segment" at bounding box center [269, 101] width 92 height 21
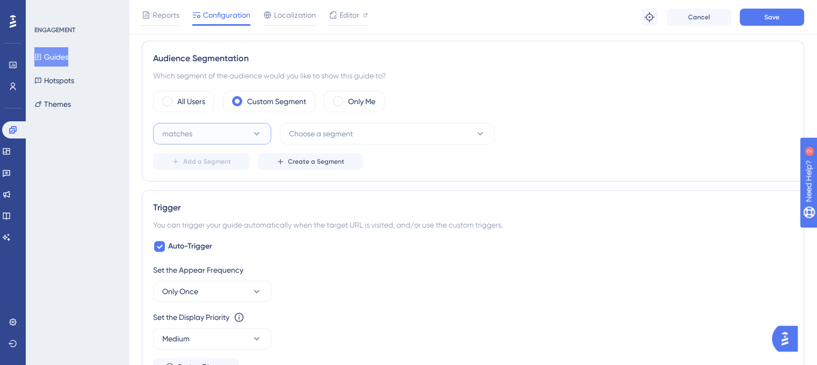
click at [201, 132] on button "matches" at bounding box center [212, 133] width 118 height 21
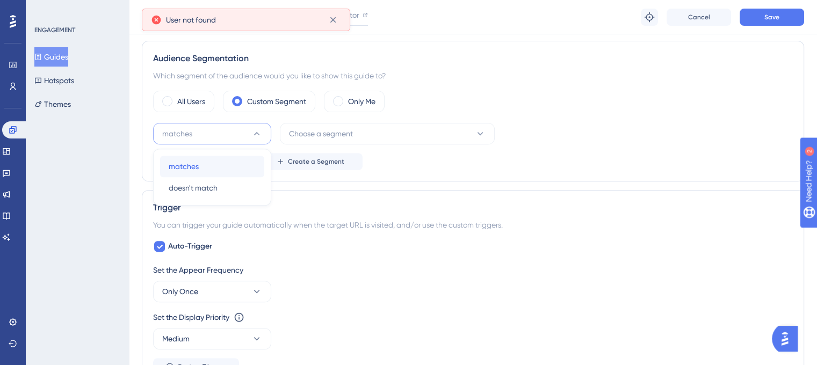
drag, startPoint x: 217, startPoint y: 164, endPoint x: 230, endPoint y: 163, distance: 12.9
click at [217, 164] on div "matches matches" at bounding box center [212, 166] width 87 height 21
click at [363, 136] on button "Choose a segment" at bounding box center [387, 133] width 215 height 21
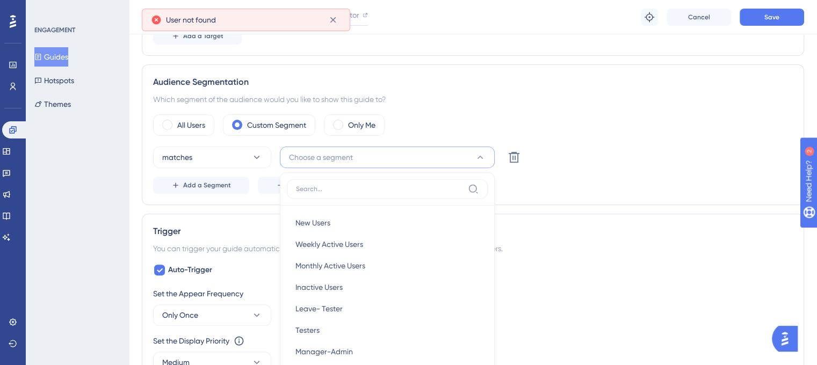
scroll to position [342, 0]
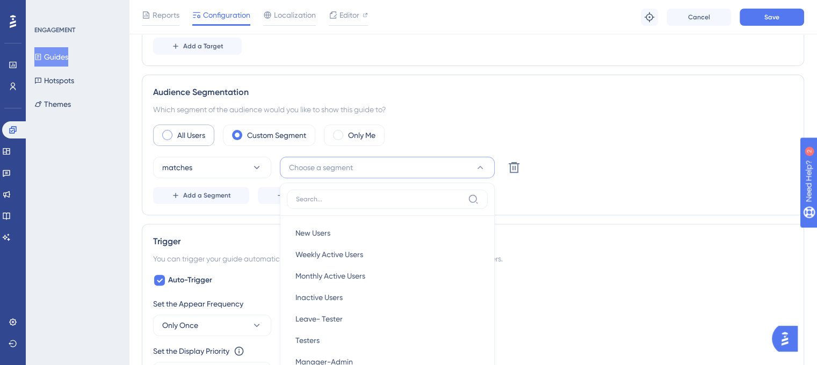
click at [194, 132] on label "All Users" at bounding box center [191, 135] width 28 height 13
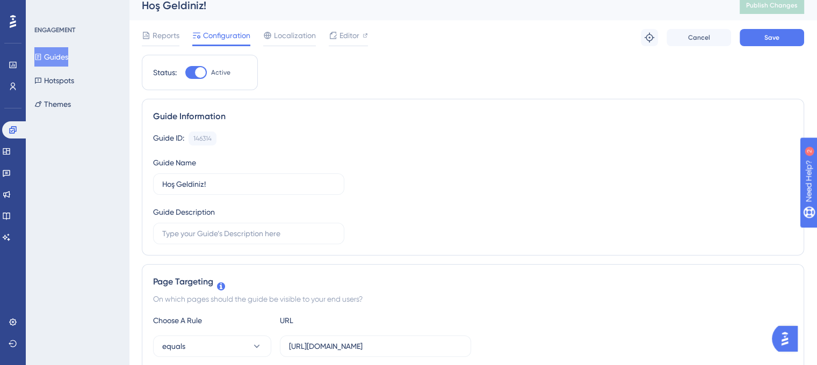
scroll to position [0, 0]
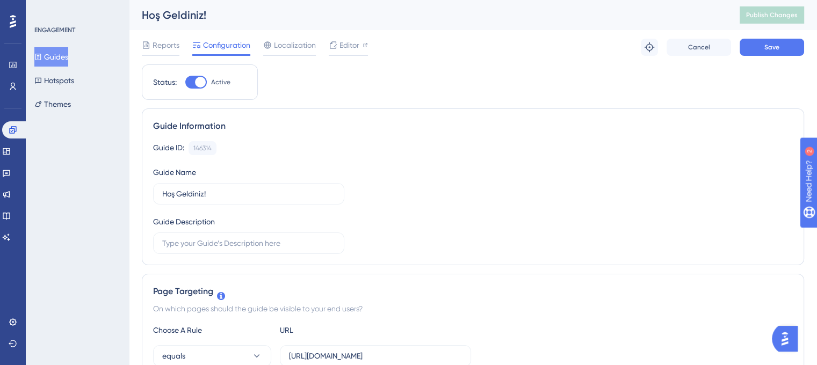
click at [47, 51] on button "Guides" at bounding box center [51, 56] width 34 height 19
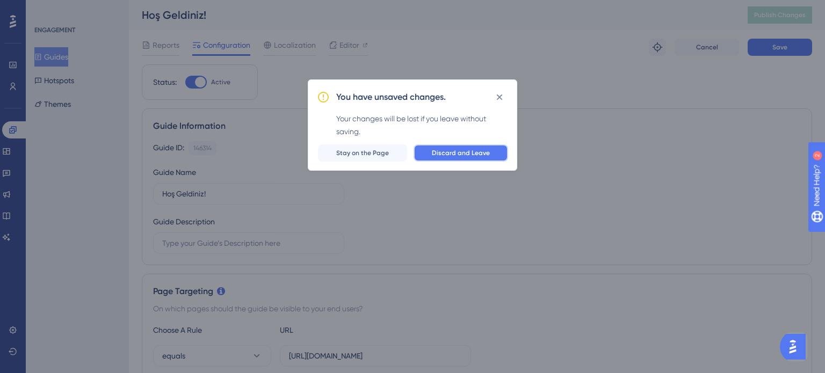
click at [478, 156] on span "Discard and Leave" at bounding box center [461, 153] width 58 height 9
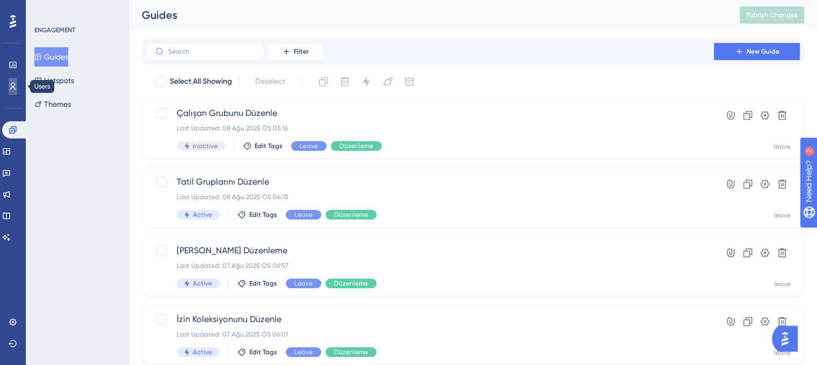
click at [9, 87] on link at bounding box center [13, 86] width 9 height 17
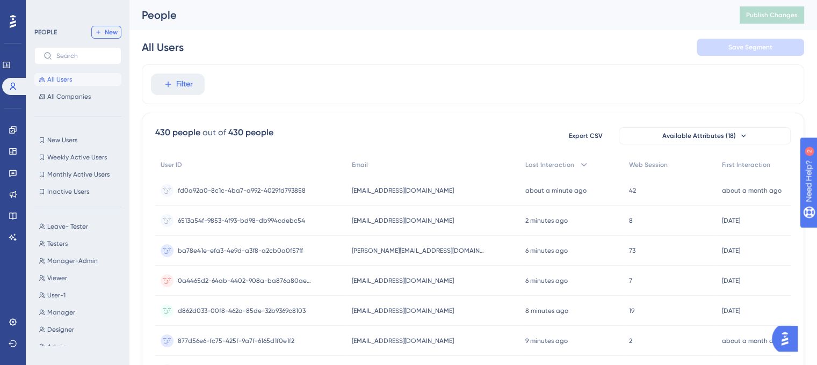
drag, startPoint x: 110, startPoint y: 32, endPoint x: 226, endPoint y: 91, distance: 130.2
click at [110, 32] on span "New" at bounding box center [111, 32] width 13 height 9
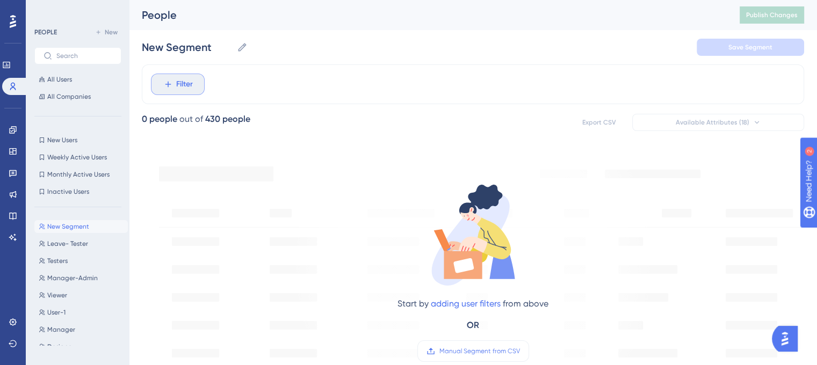
click at [189, 85] on span "Filter" at bounding box center [184, 84] width 17 height 13
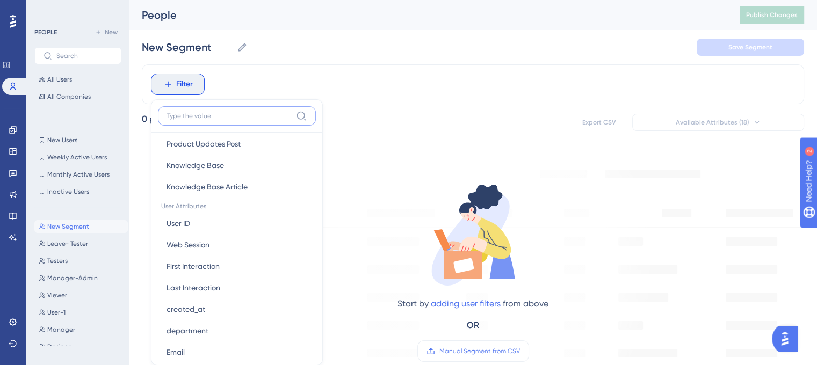
scroll to position [430, 0]
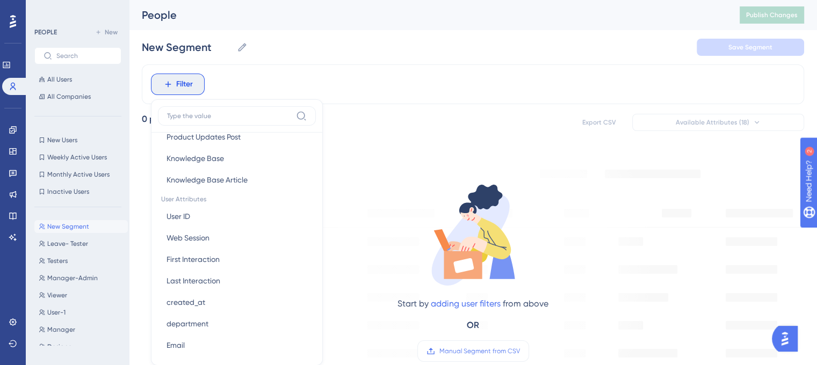
click at [271, 83] on div "Filter Browser Attributes Language Language Browser Browser Device Device Opera…" at bounding box center [473, 84] width 662 height 40
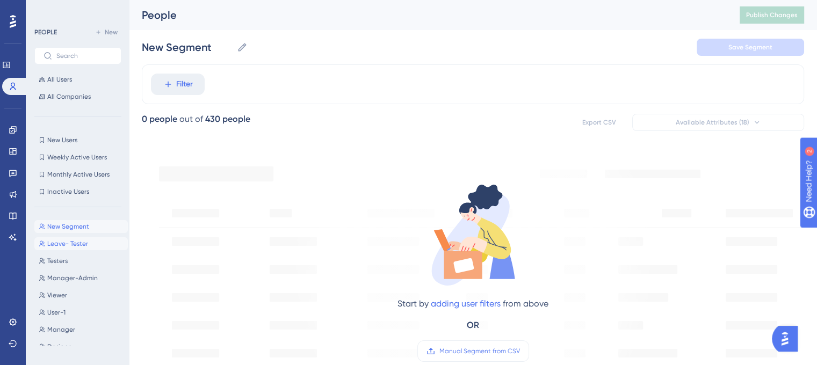
click at [76, 242] on span "Leave- Tester" at bounding box center [67, 244] width 41 height 9
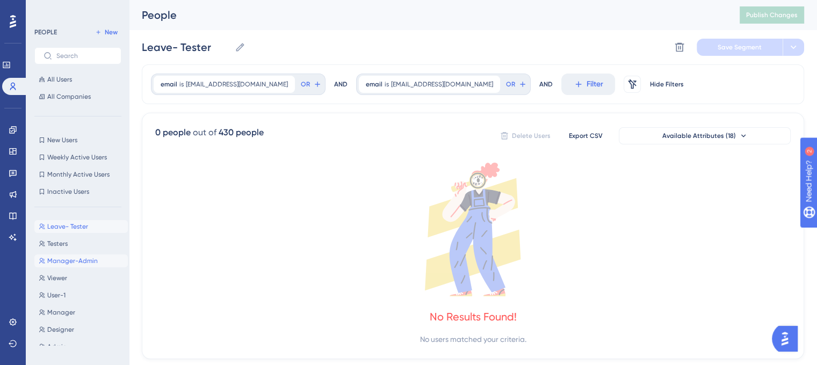
click at [82, 261] on span "Manager-Admin" at bounding box center [72, 261] width 50 height 9
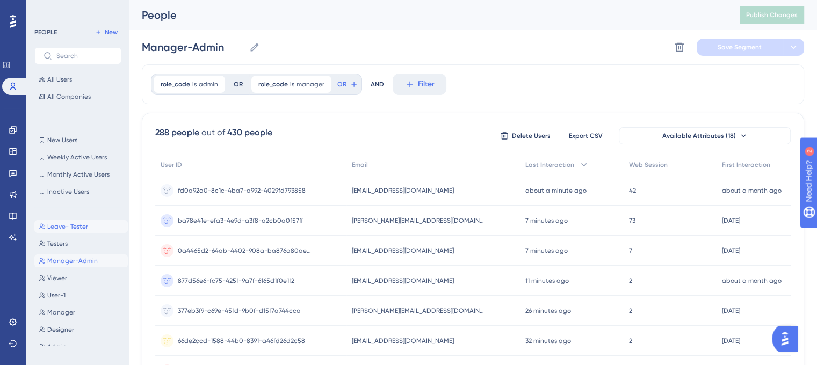
click at [63, 228] on span "Leave- Tester" at bounding box center [67, 226] width 41 height 9
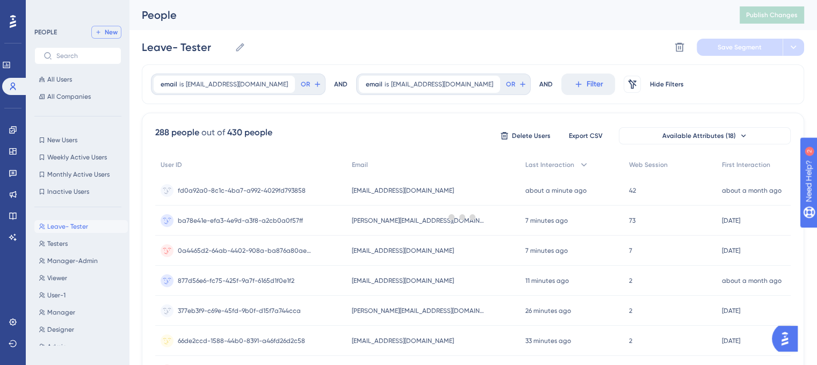
click at [111, 33] on span "New" at bounding box center [111, 32] width 13 height 9
type input "New Segment"
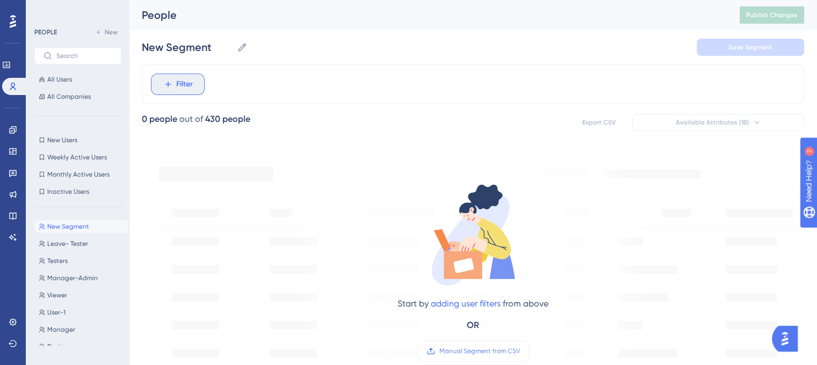
click at [178, 85] on span "Filter" at bounding box center [184, 84] width 17 height 13
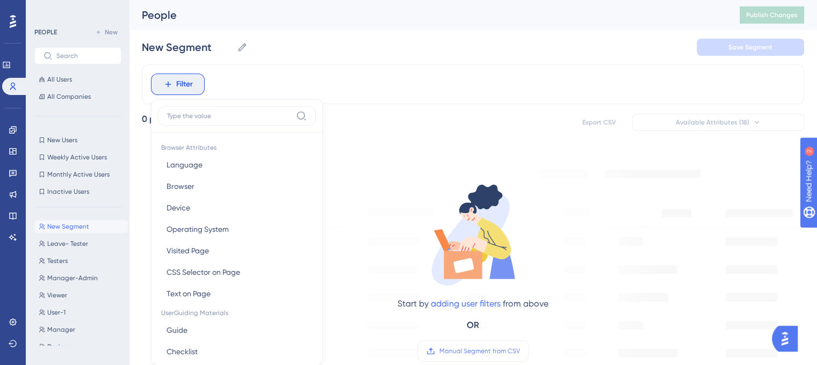
scroll to position [49, 0]
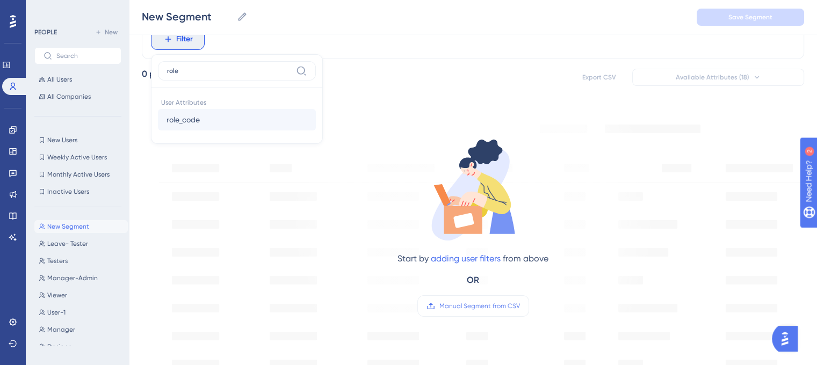
type input "role"
click at [221, 116] on button "role_code role_code" at bounding box center [237, 119] width 158 height 21
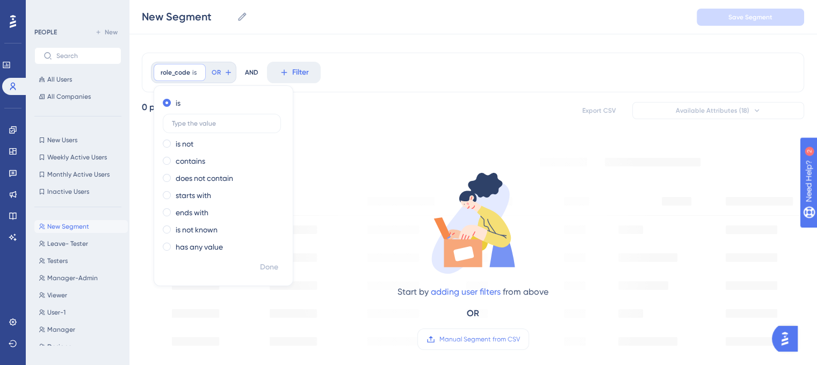
scroll to position [0, 0]
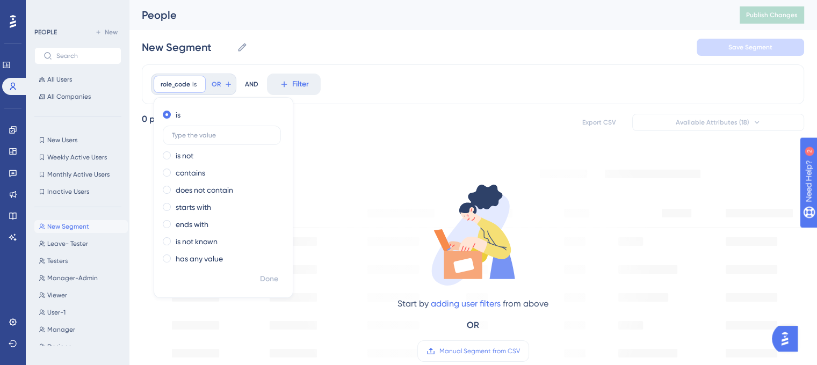
click at [338, 122] on div "0 people out of 430 people Export CSV Available Attributes (18)" at bounding box center [473, 122] width 662 height 19
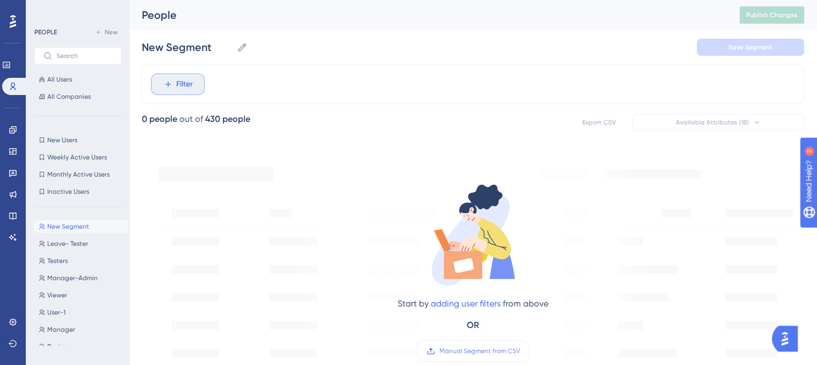
click at [184, 89] on span "Filter" at bounding box center [184, 84] width 17 height 13
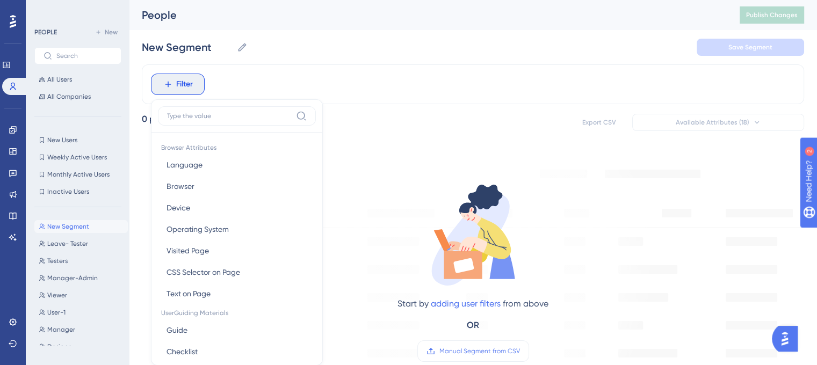
scroll to position [49, 0]
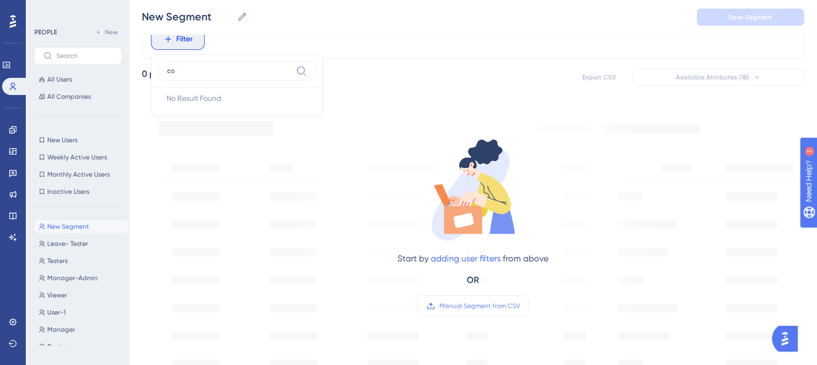
type input "c"
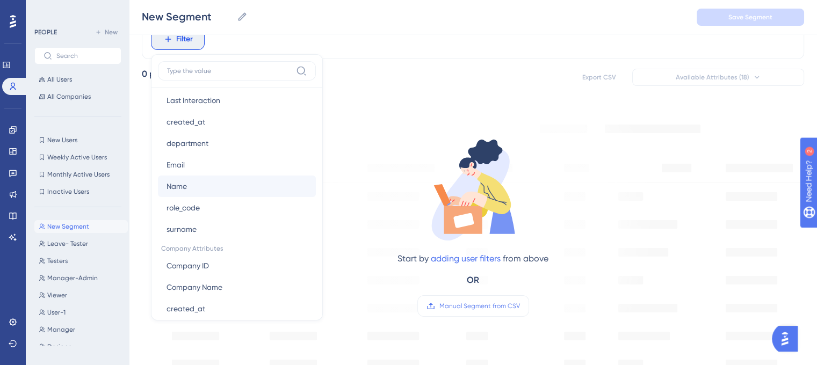
scroll to position [591, 0]
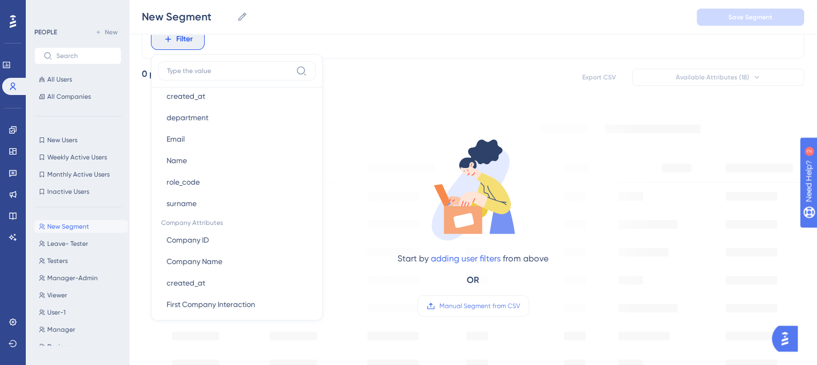
click at [355, 131] on div "Start by adding user filters from above OR Manual Segment from CSV" at bounding box center [473, 217] width 364 height 221
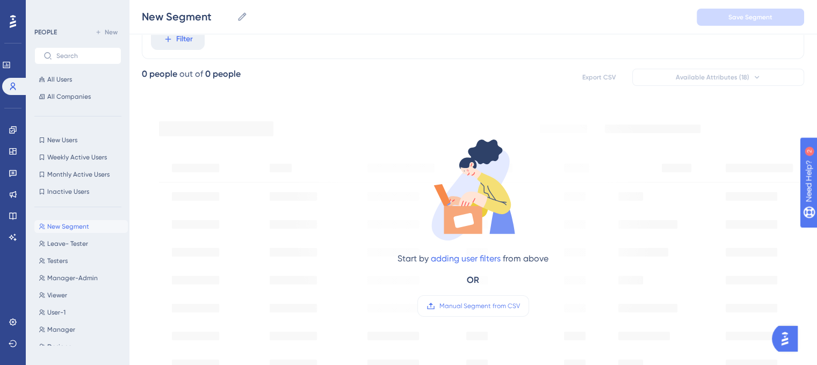
scroll to position [0, 0]
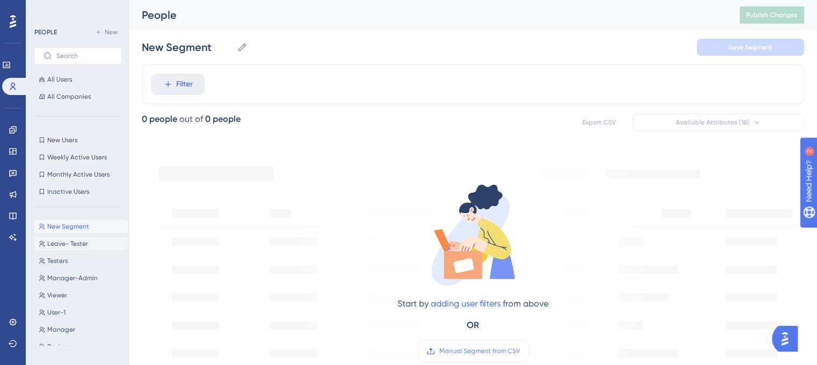
click at [83, 242] on span "Leave- Tester" at bounding box center [67, 244] width 41 height 9
type input "Leave- Tester"
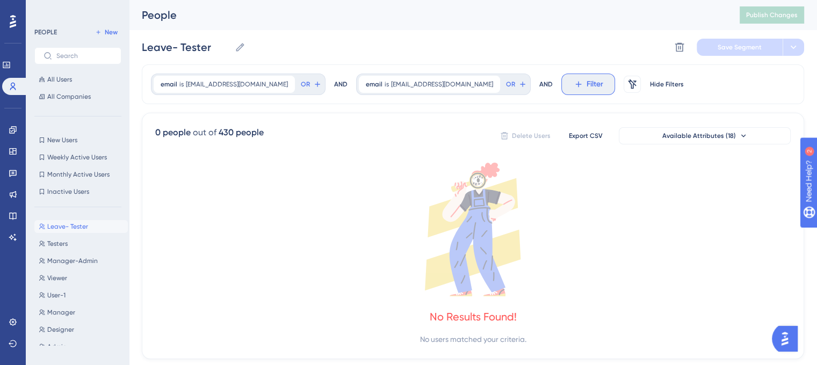
click at [574, 83] on icon at bounding box center [579, 84] width 10 height 10
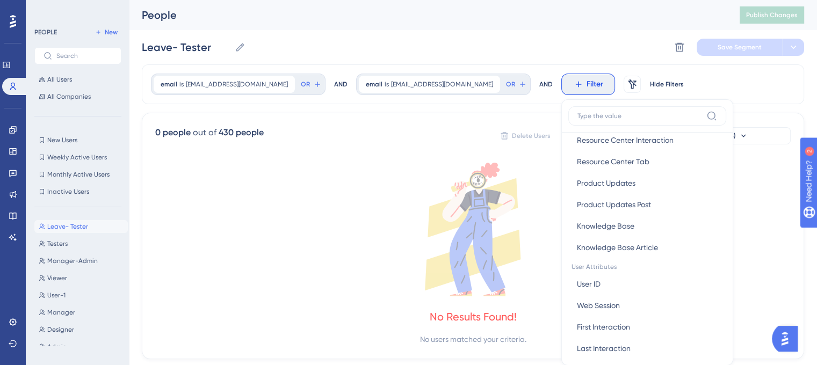
click at [350, 156] on div "0 people out of 430 people Delete Users Export CSV Available Attributes (18) No…" at bounding box center [473, 236] width 662 height 247
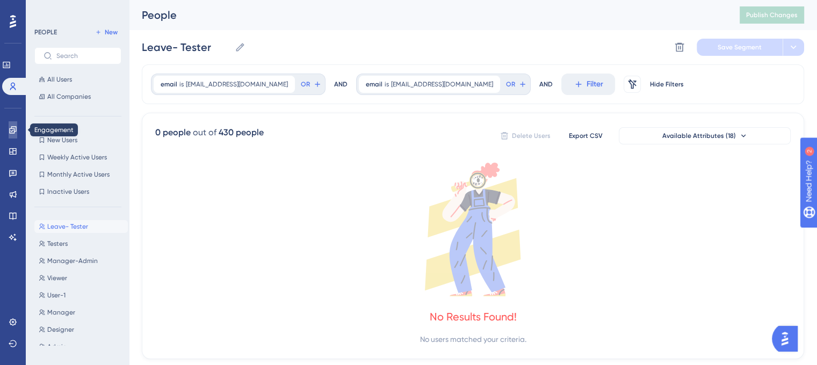
click at [11, 129] on icon at bounding box center [13, 130] width 9 height 9
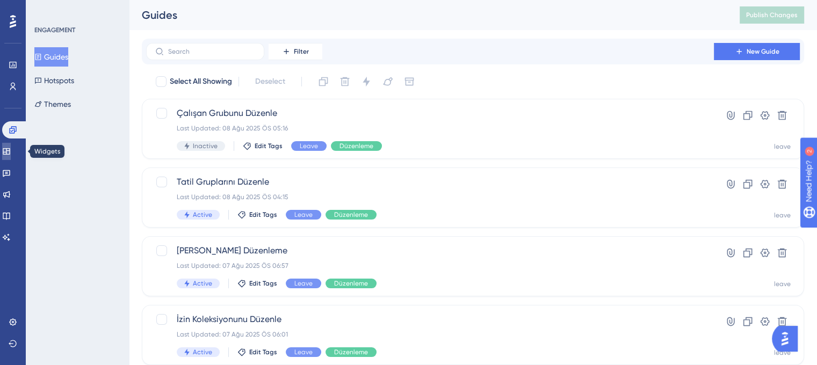
click at [11, 150] on icon at bounding box center [6, 151] width 9 height 9
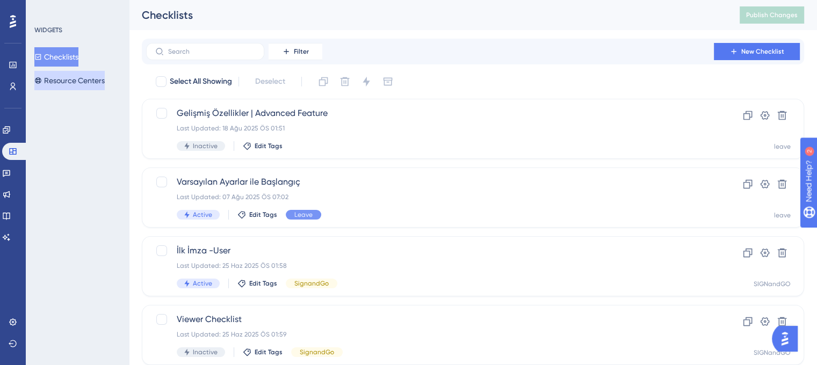
click at [75, 83] on button "Resource Centers" at bounding box center [69, 80] width 70 height 19
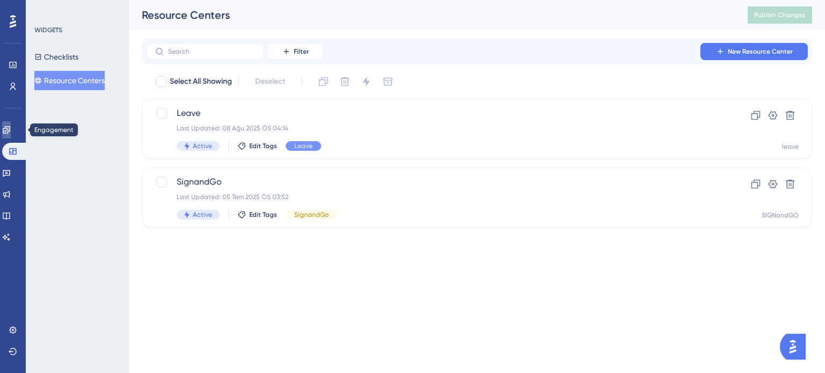
click at [11, 126] on icon at bounding box center [6, 130] width 9 height 9
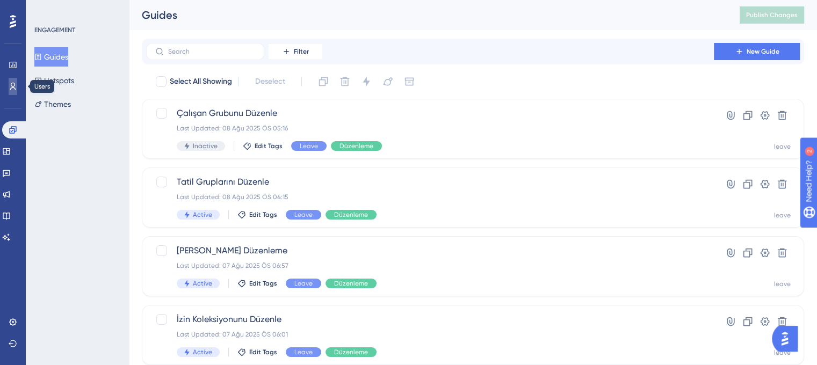
click at [9, 90] on icon at bounding box center [13, 86] width 9 height 9
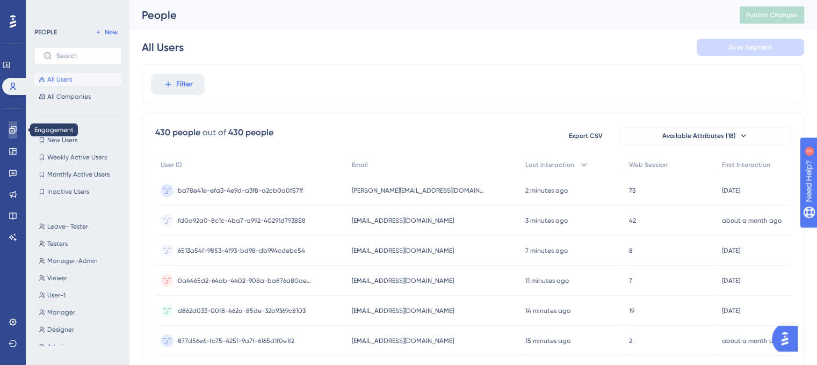
click at [13, 128] on icon at bounding box center [12, 129] width 7 height 7
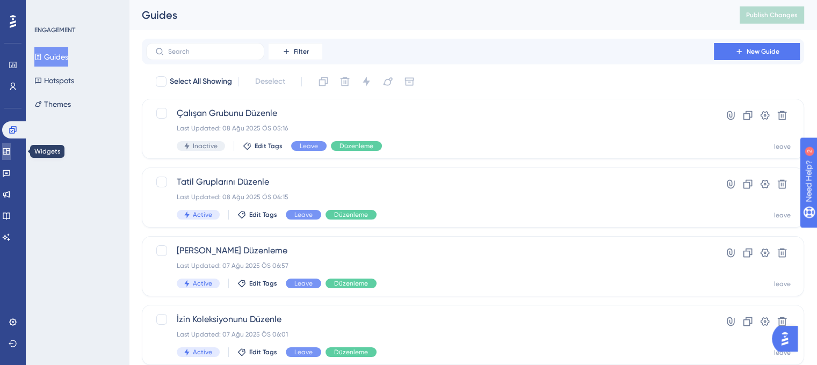
click at [11, 153] on icon at bounding box center [6, 151] width 9 height 9
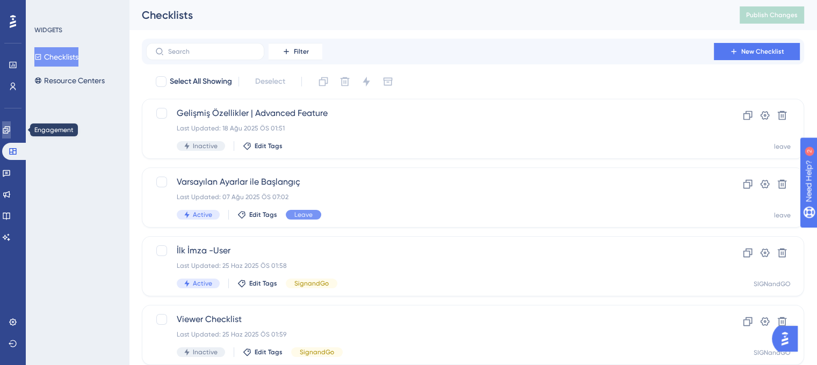
click at [11, 126] on link at bounding box center [6, 129] width 9 height 17
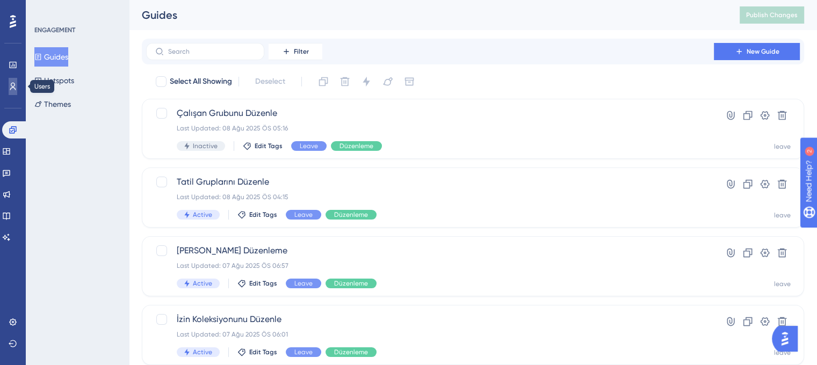
click at [14, 86] on icon at bounding box center [13, 86] width 9 height 9
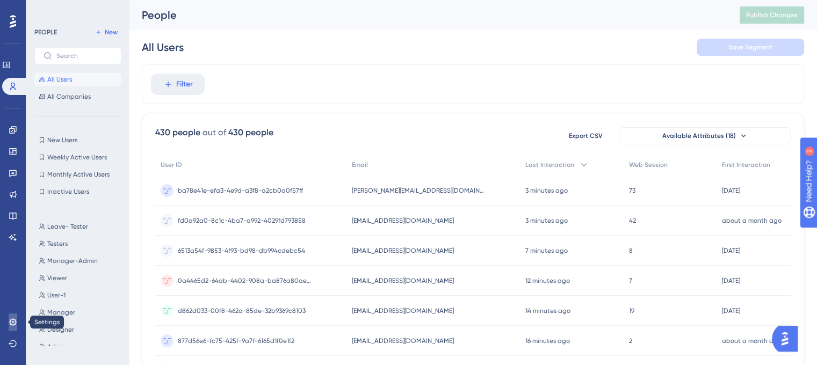
click at [13, 322] on icon at bounding box center [12, 322] width 7 height 7
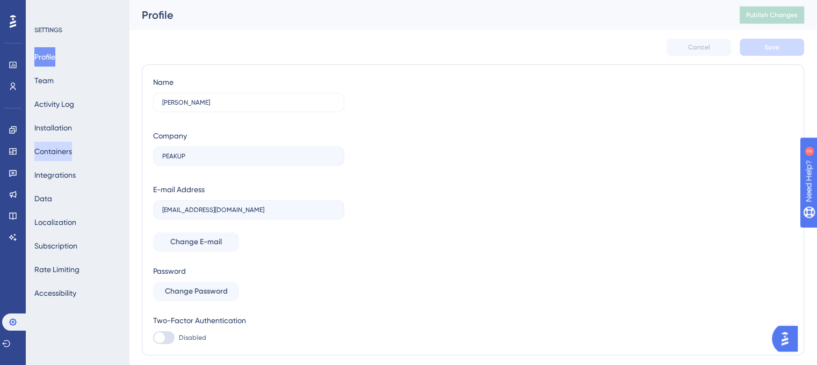
click at [70, 148] on button "Containers" at bounding box center [53, 151] width 38 height 19
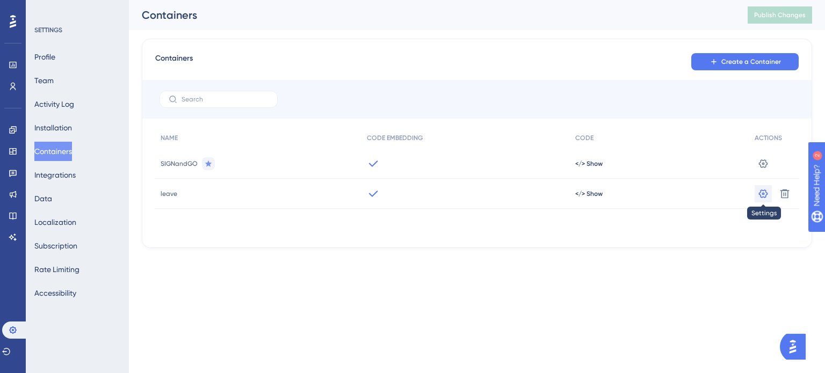
click at [761, 169] on icon at bounding box center [763, 163] width 11 height 11
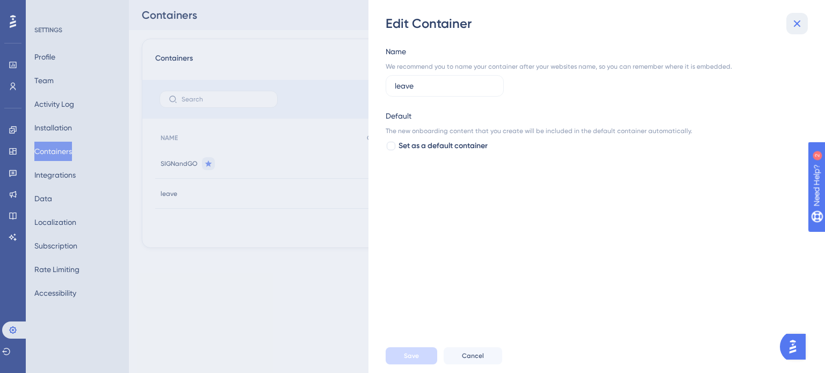
click at [795, 20] on icon at bounding box center [797, 23] width 13 height 13
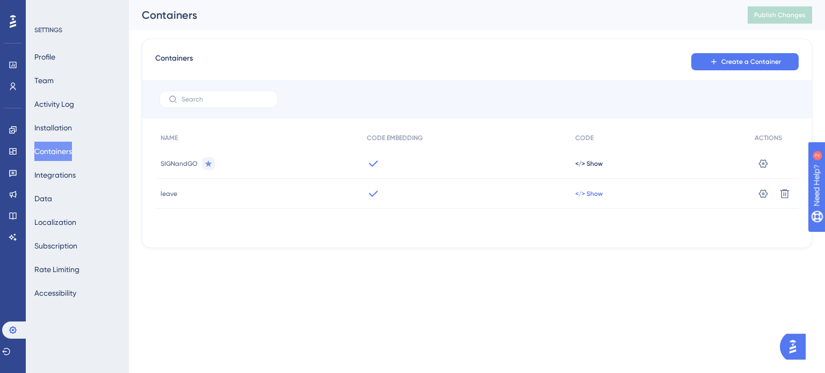
click at [591, 168] on span "</> Show" at bounding box center [588, 164] width 27 height 9
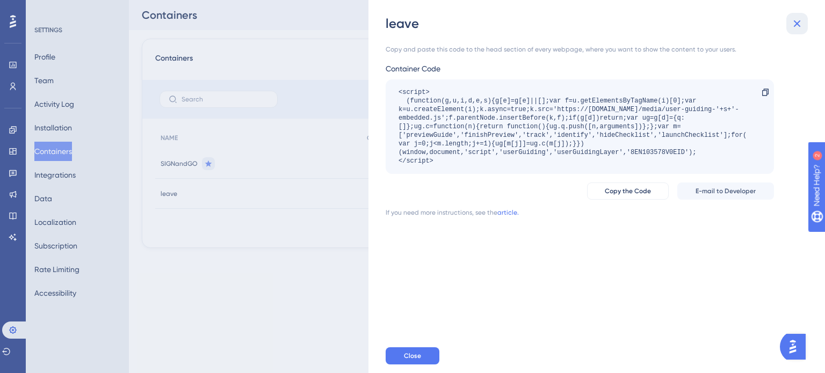
click at [793, 26] on icon at bounding box center [797, 23] width 13 height 13
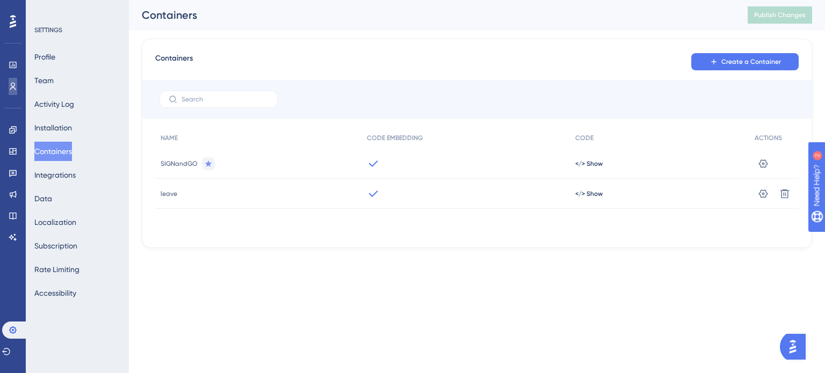
click at [17, 88] on link at bounding box center [13, 86] width 9 height 17
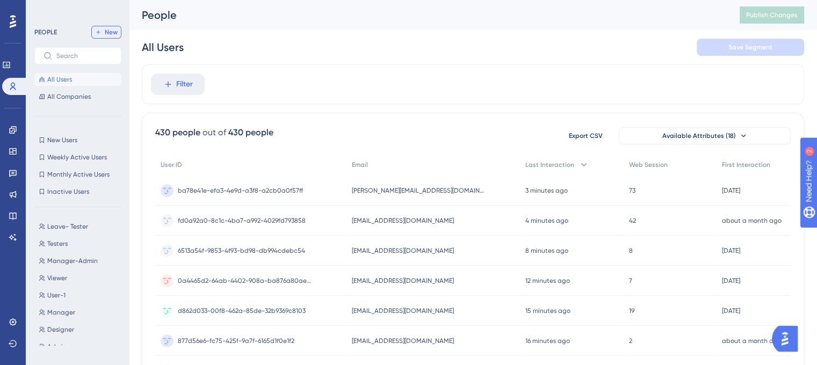
click at [108, 37] on button "New" at bounding box center [106, 32] width 30 height 13
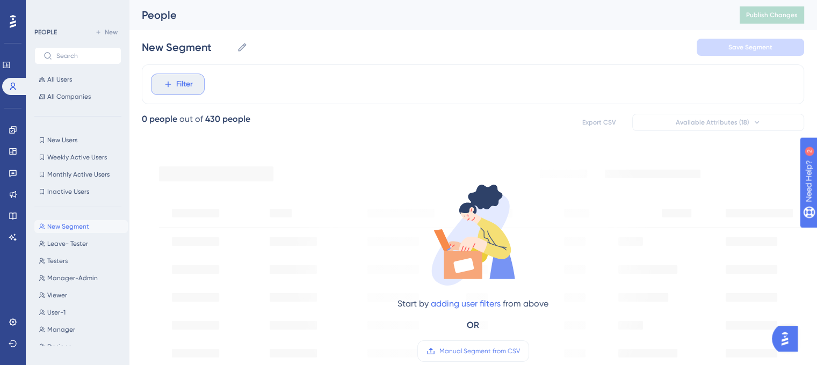
click at [167, 86] on icon at bounding box center [168, 85] width 6 height 6
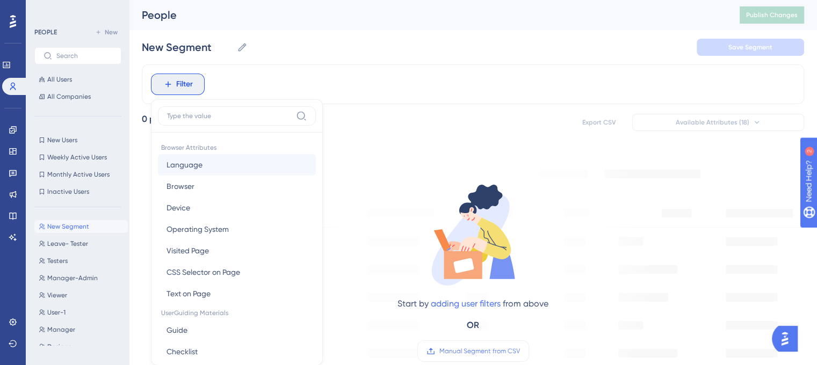
scroll to position [49, 0]
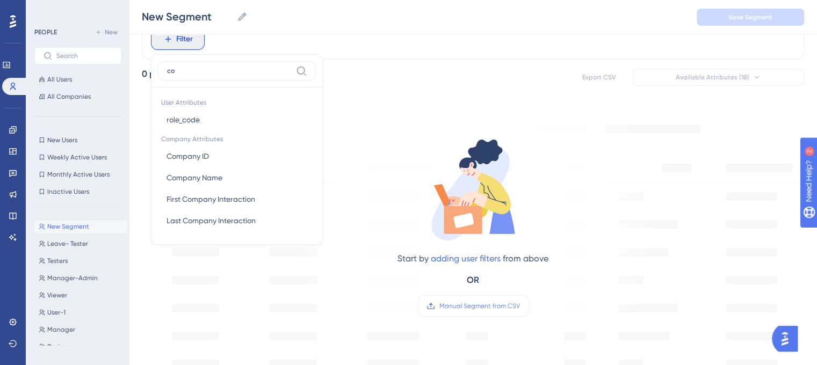
type input "c"
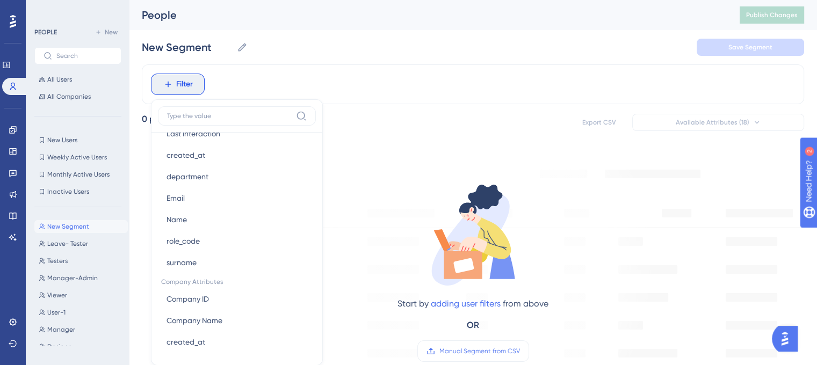
scroll to position [54, 0]
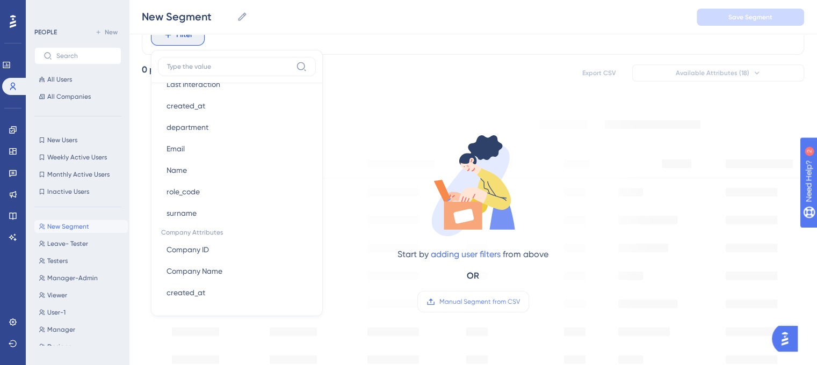
click at [359, 114] on div "Start by adding user filters from above OR Manual Segment from CSV" at bounding box center [473, 213] width 364 height 221
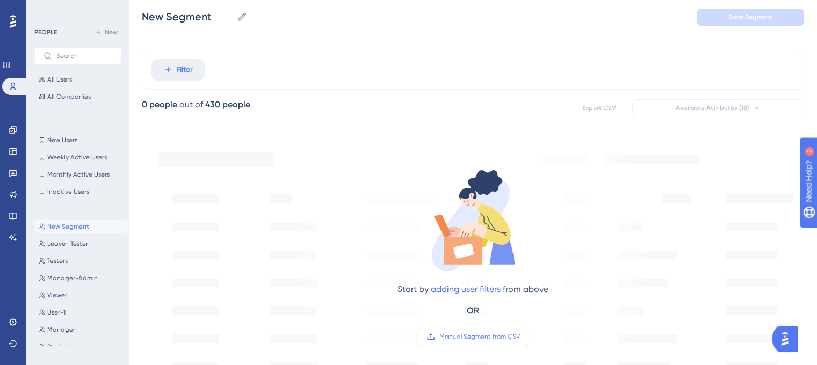
scroll to position [0, 0]
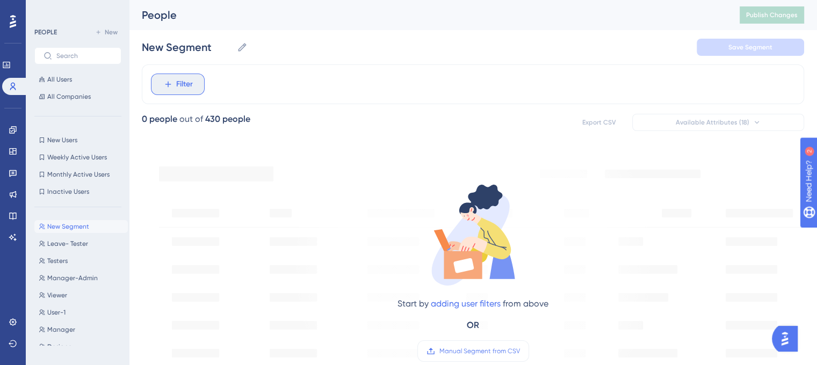
click at [164, 81] on icon at bounding box center [168, 84] width 10 height 10
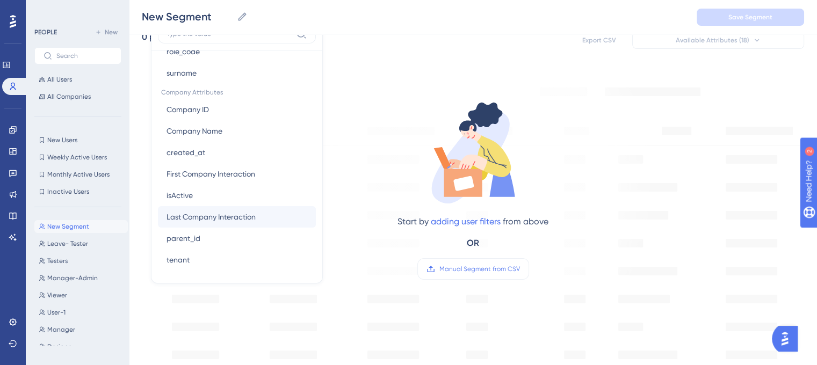
scroll to position [103, 0]
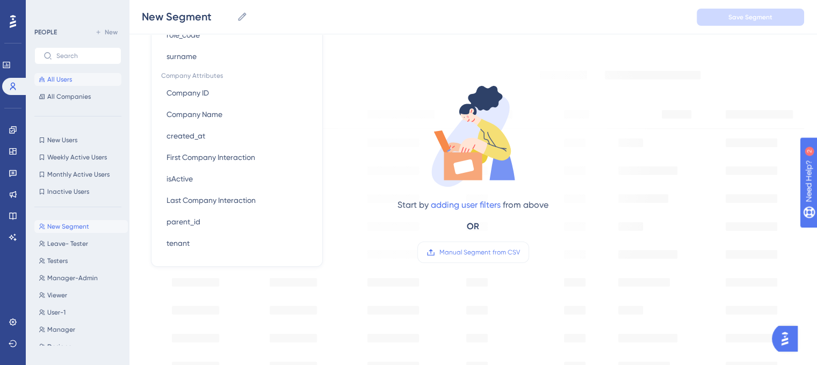
click at [67, 79] on span "All Users" at bounding box center [59, 79] width 25 height 9
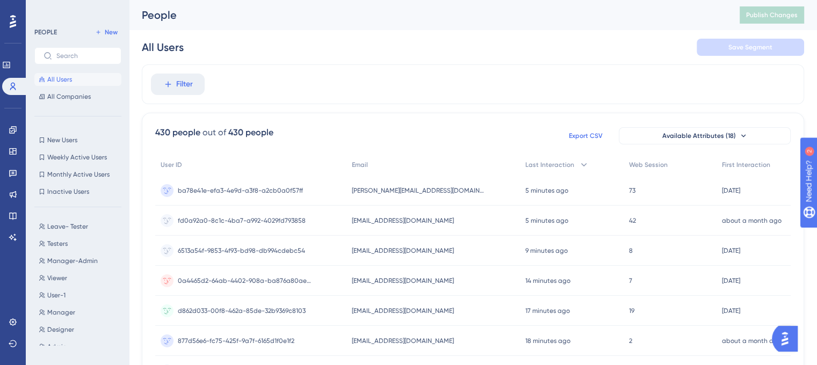
scroll to position [54, 0]
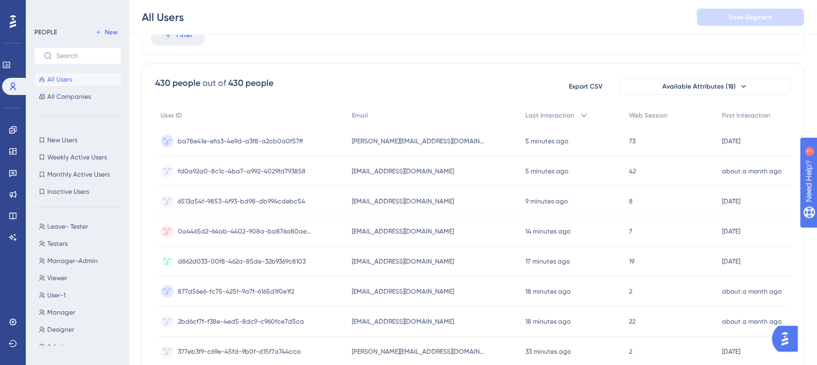
click at [457, 142] on div "[PERSON_NAME][EMAIL_ADDRESS][DOMAIN_NAME] [PERSON_NAME][EMAIL_ADDRESS][DOMAIN_N…" at bounding box center [433, 141] width 174 height 30
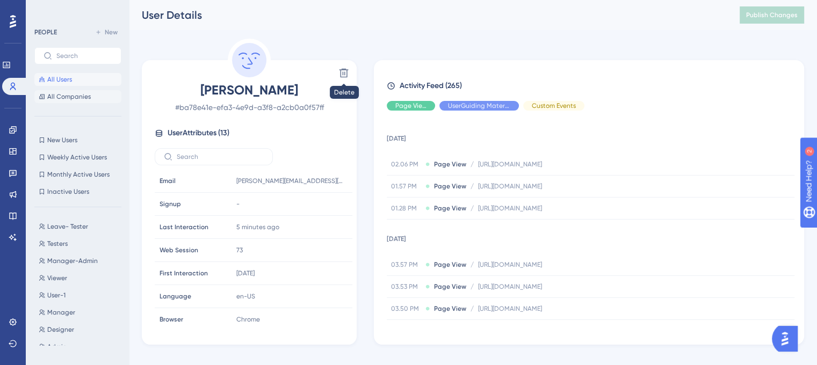
click at [71, 98] on span "All Companies" at bounding box center [69, 96] width 44 height 9
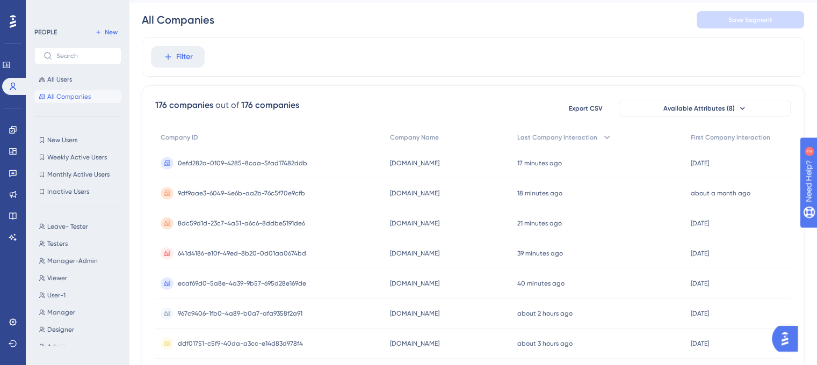
scroll to position [54, 0]
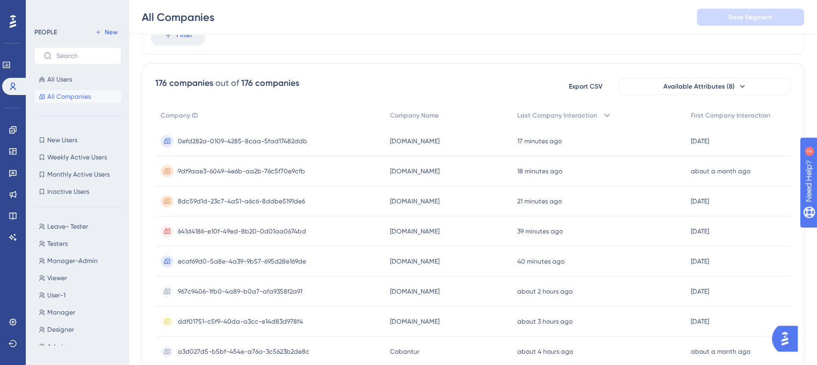
click at [411, 139] on div "[DOMAIN_NAME] [DOMAIN_NAME]" at bounding box center [449, 141] width 128 height 30
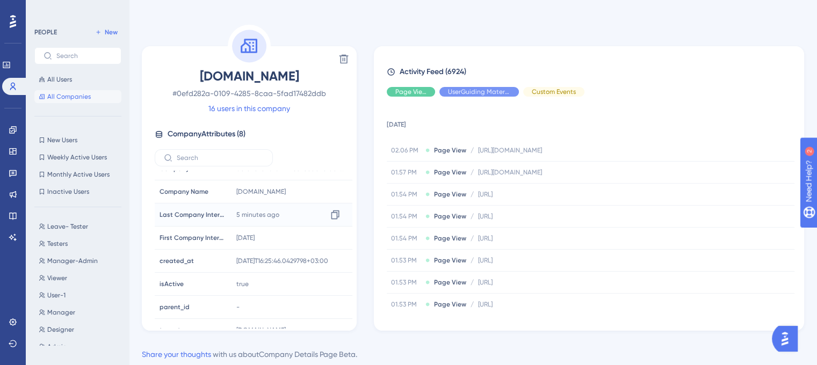
scroll to position [26, 0]
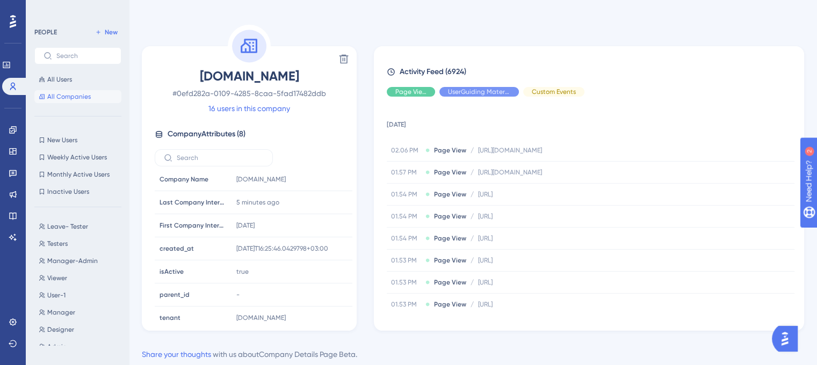
click at [64, 99] on span "All Companies" at bounding box center [69, 96] width 44 height 9
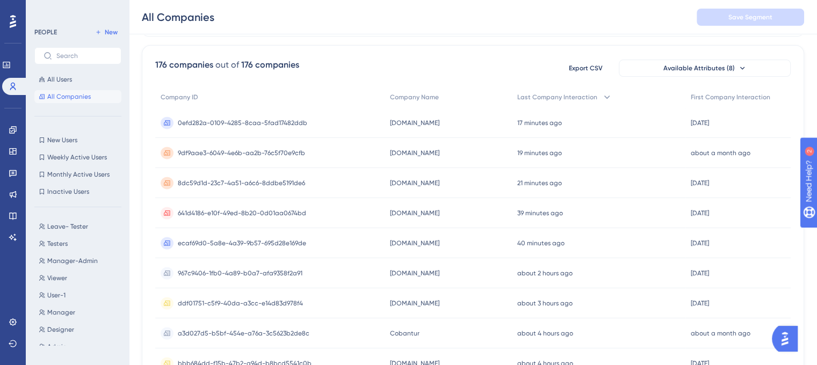
scroll to position [54, 0]
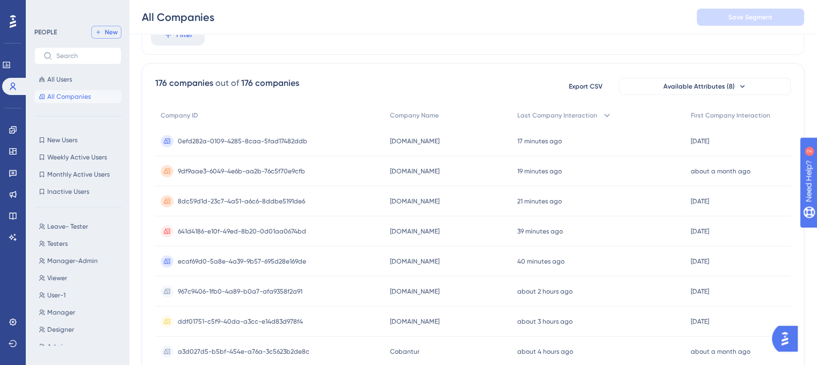
click at [115, 34] on span "New" at bounding box center [111, 32] width 13 height 9
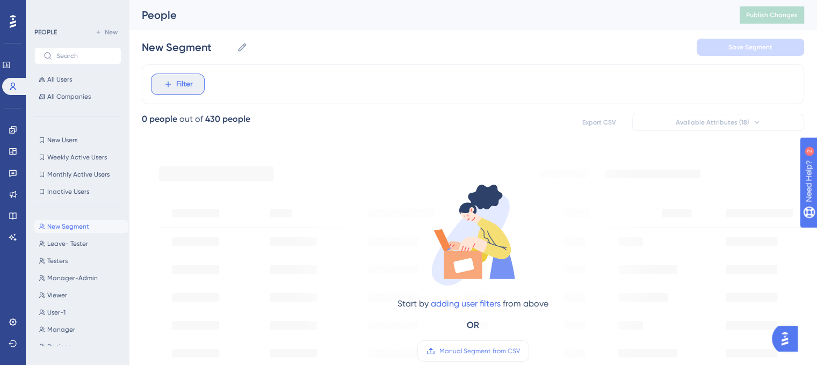
click at [197, 89] on button "Filter" at bounding box center [178, 84] width 54 height 21
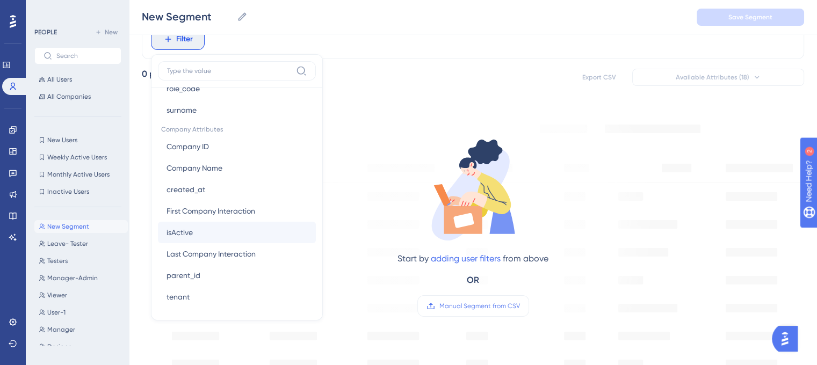
scroll to position [103, 0]
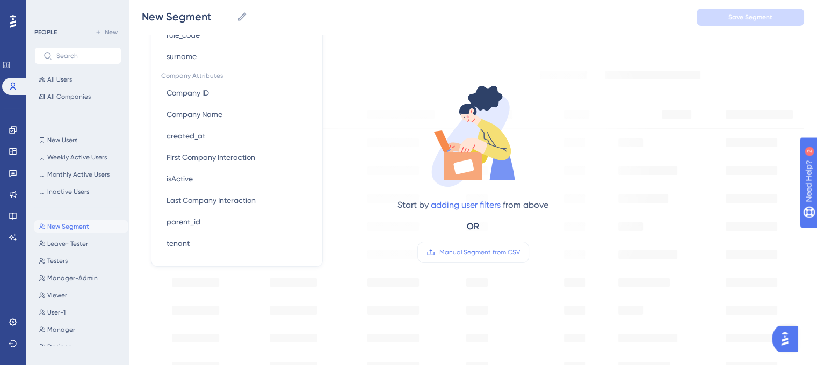
click at [420, 72] on div "Start by adding user filters from above OR Manual Segment from CSV" at bounding box center [473, 164] width 364 height 221
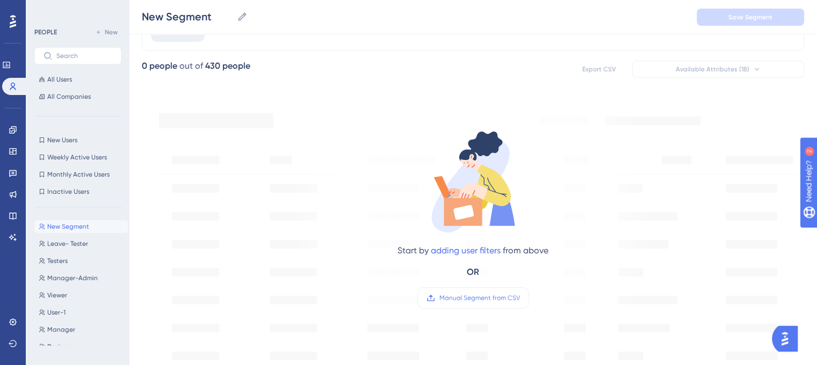
scroll to position [0, 0]
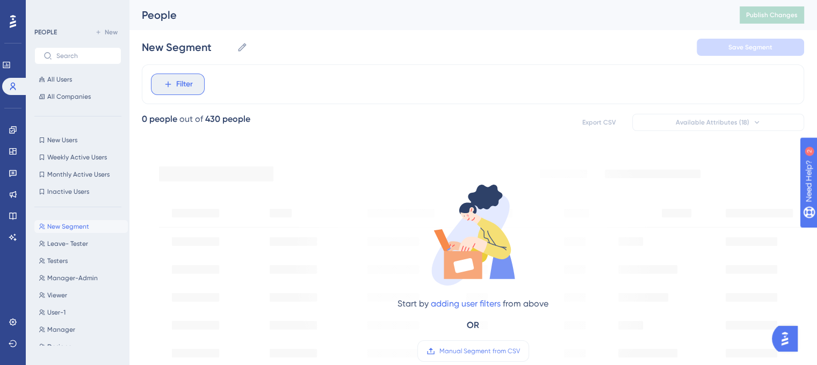
click at [191, 87] on span "Filter" at bounding box center [184, 84] width 17 height 13
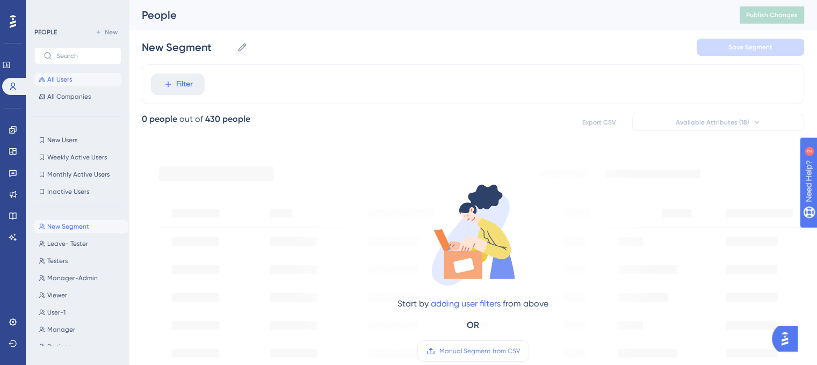
click at [73, 81] on button "All Users" at bounding box center [77, 79] width 87 height 13
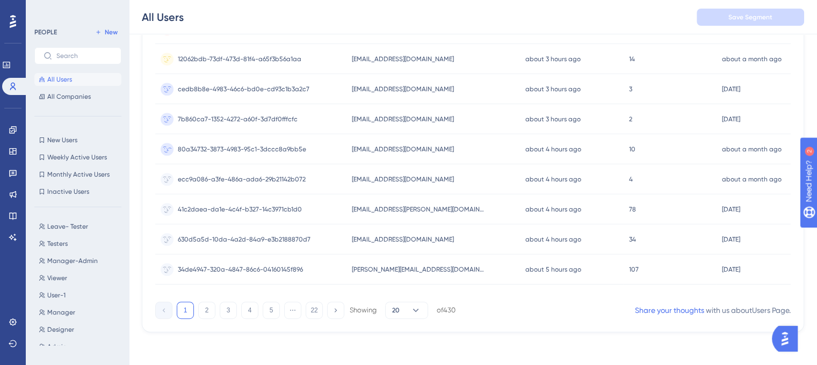
scroll to position [498, 0]
click at [208, 309] on button "2" at bounding box center [206, 309] width 17 height 17
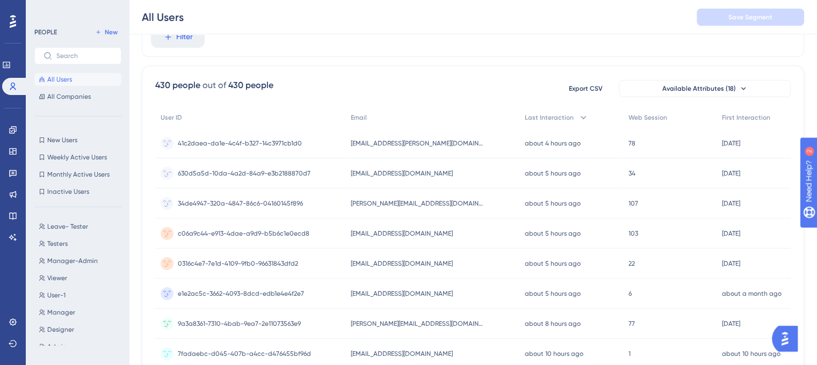
scroll to position [0, 0]
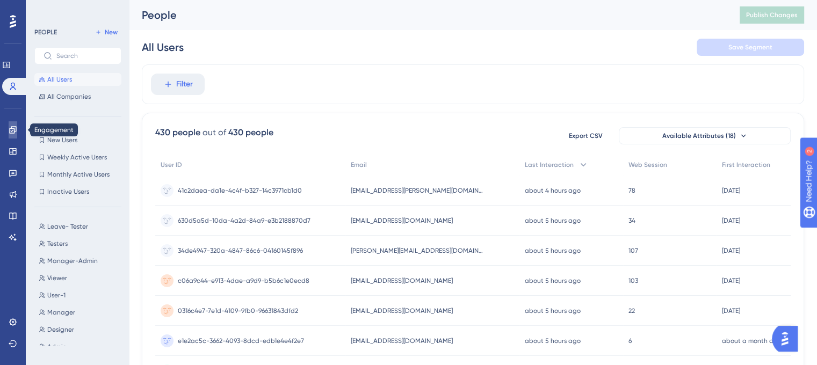
click at [16, 126] on icon at bounding box center [13, 130] width 9 height 9
